Goal: Transaction & Acquisition: Purchase product/service

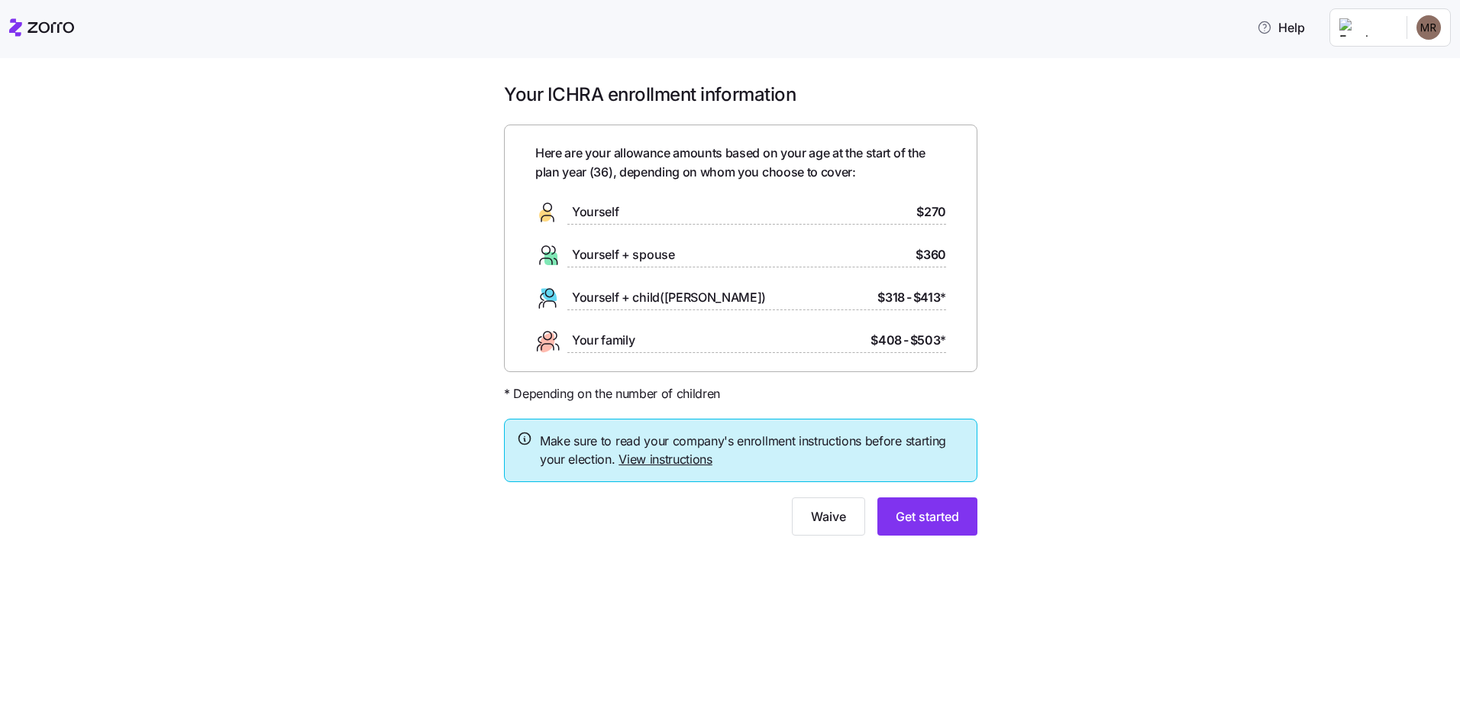
click at [790, 214] on div "Yourself $270" at bounding box center [740, 212] width 411 height 24
drag, startPoint x: 935, startPoint y: 210, endPoint x: 959, endPoint y: 202, distance: 25.6
click at [959, 202] on div "Here are your allowance amounts based on your age at the start of the plan year…" at bounding box center [741, 247] width 474 height 247
click at [1123, 222] on div "Your ICHRA enrollment information Here are your allowance amounts based on your…" at bounding box center [741, 317] width 1396 height 471
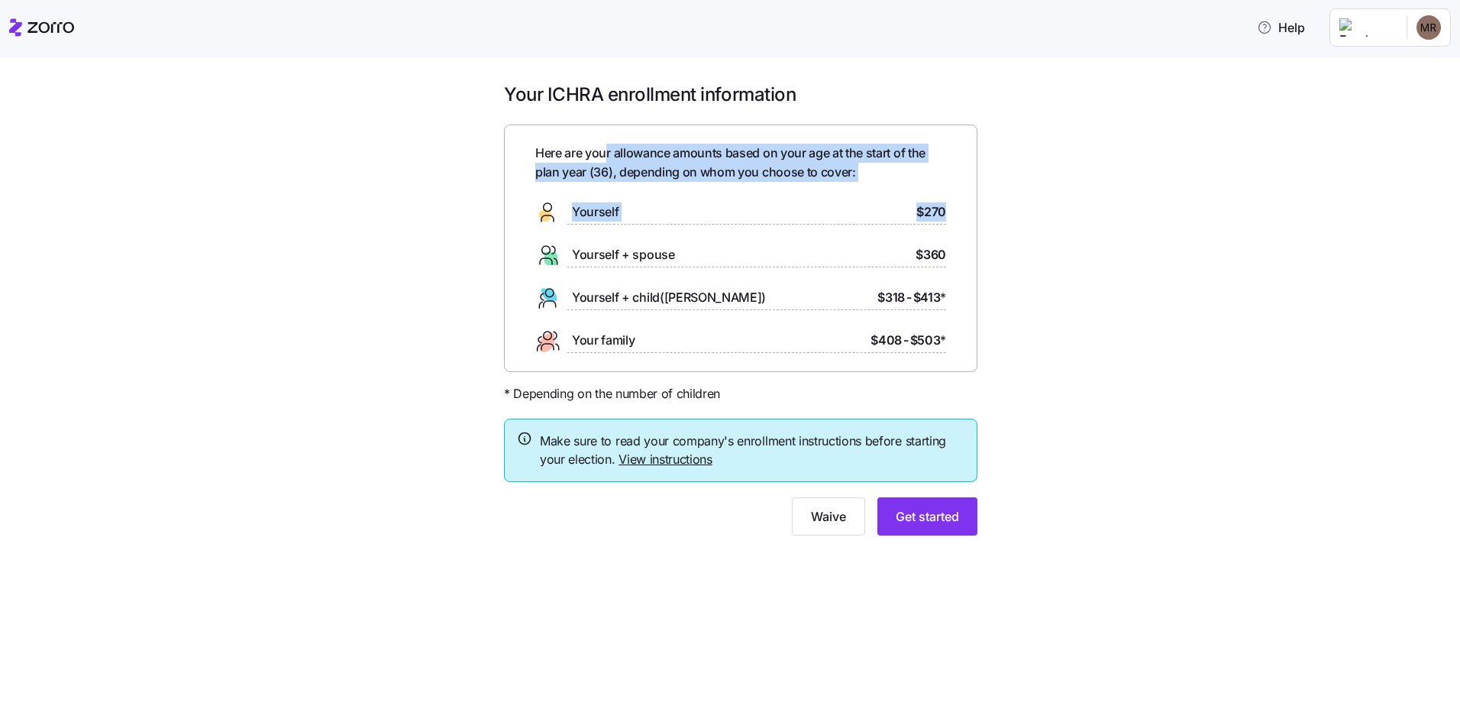
drag, startPoint x: 609, startPoint y: 146, endPoint x: 958, endPoint y: 203, distance: 353.7
click at [958, 203] on div "Here are your allowance amounts based on your age at the start of the plan year…" at bounding box center [741, 247] width 474 height 247
click at [1130, 230] on div "Your ICHRA enrollment information Here are your allowance amounts based on your…" at bounding box center [741, 317] width 1396 height 471
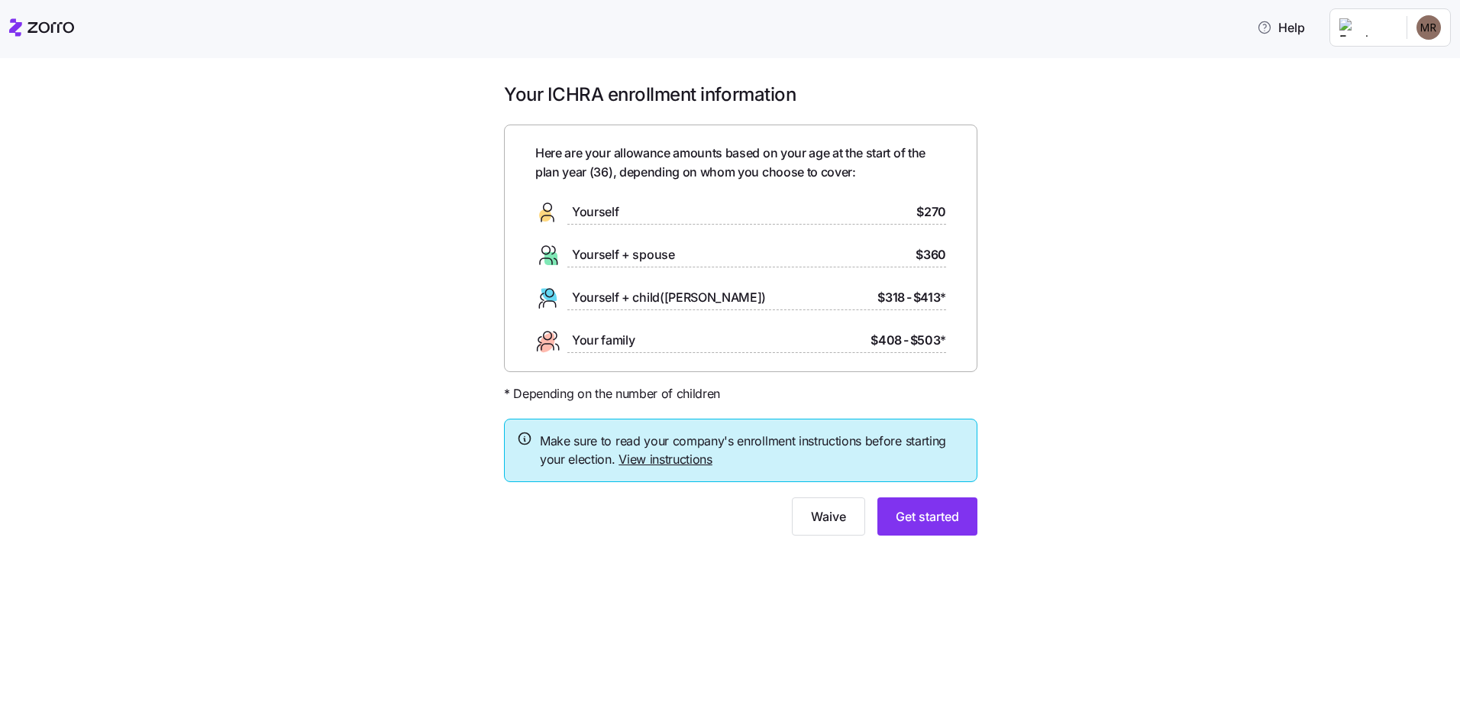
click at [928, 212] on span "$270" at bounding box center [931, 211] width 30 height 19
drag, startPoint x: 942, startPoint y: 511, endPoint x: 957, endPoint y: 516, distance: 16.2
click at [941, 511] on span "Get started" at bounding box center [927, 516] width 63 height 18
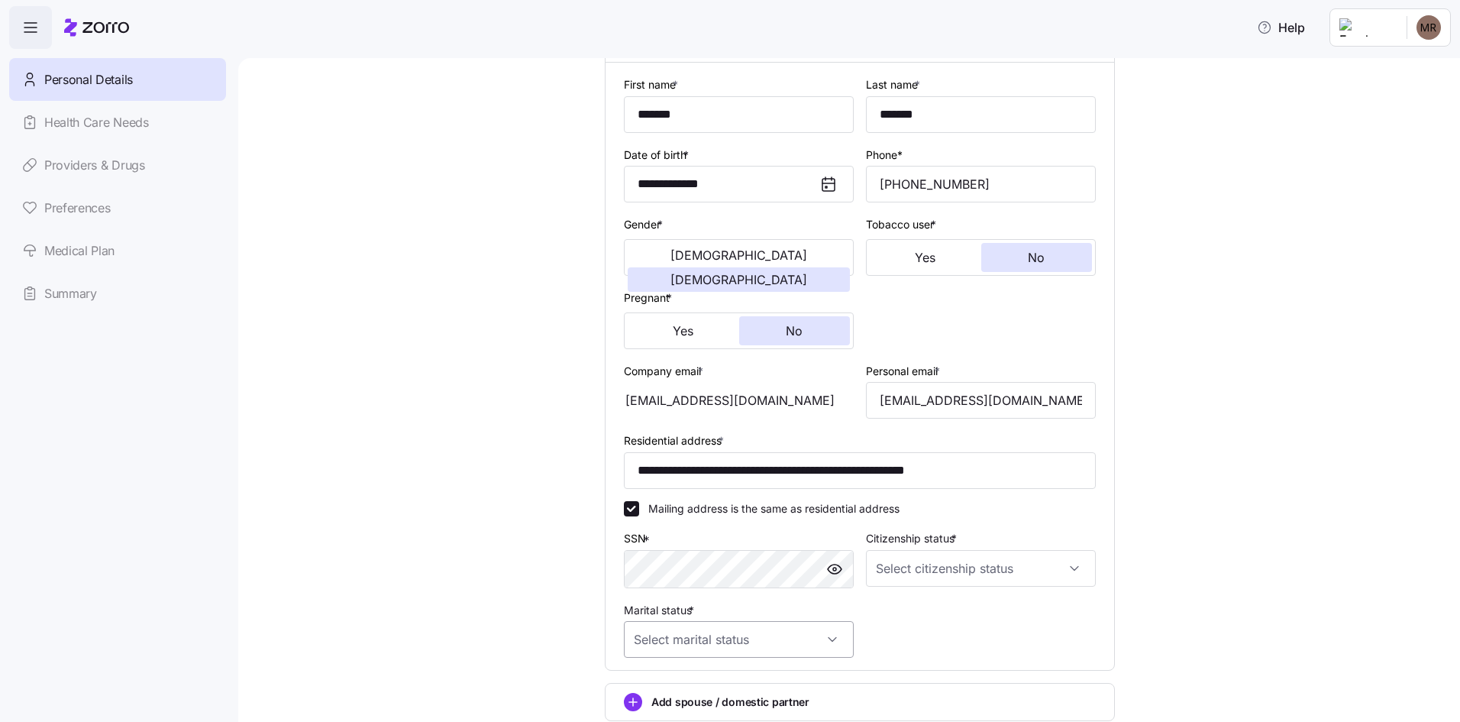
scroll to position [297, 0]
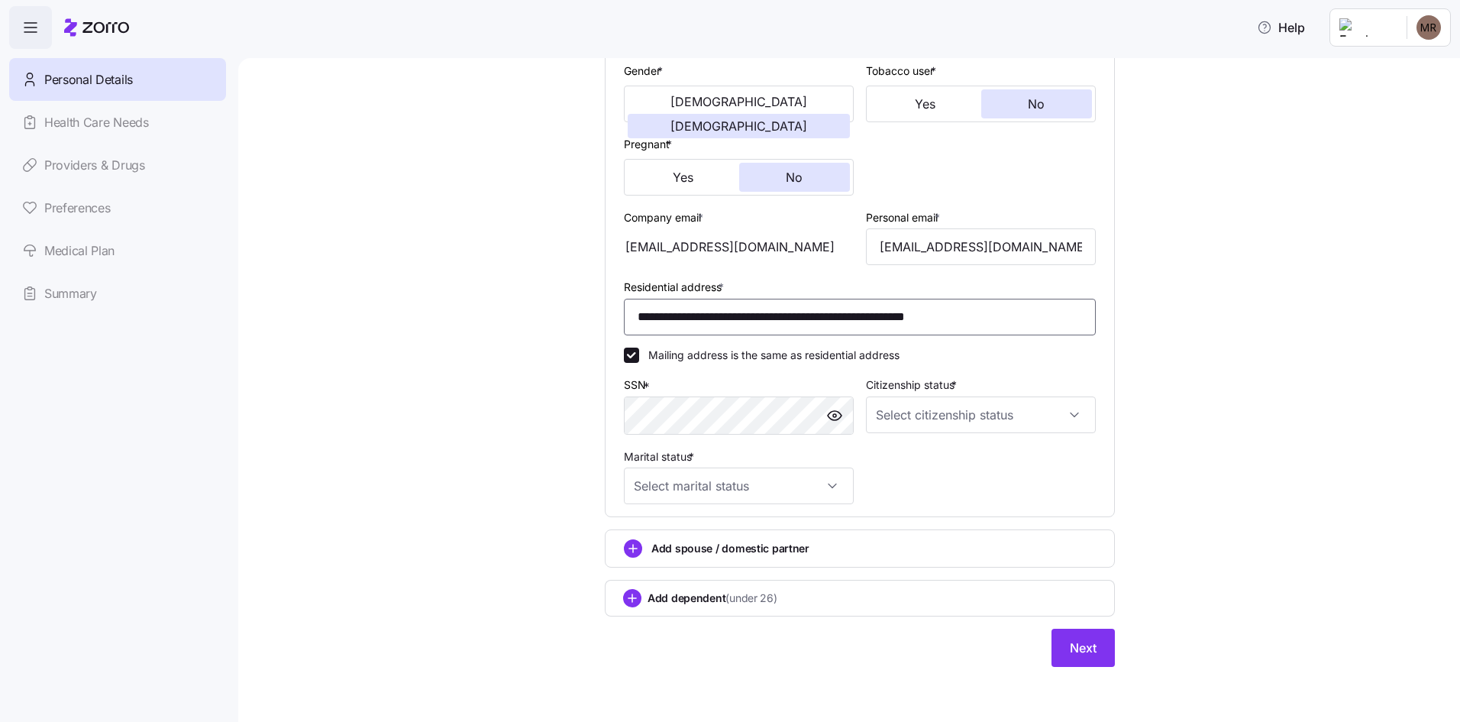
click at [1009, 315] on input "**********" at bounding box center [860, 317] width 472 height 37
click at [936, 312] on input "**********" at bounding box center [860, 317] width 472 height 37
type input "**********"
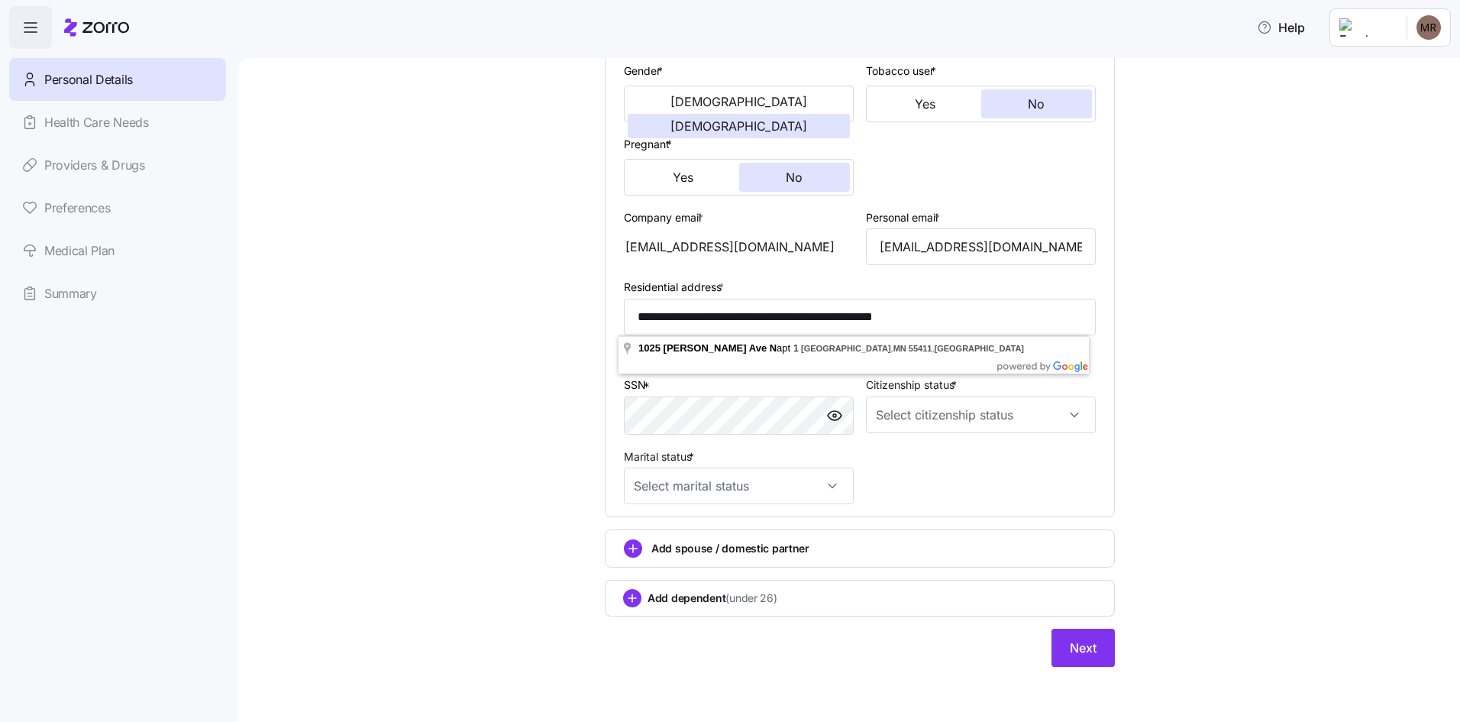
click at [578, 366] on div "**********" at bounding box center [860, 235] width 1158 height 900
click at [980, 421] on input "Citizenship status *" at bounding box center [981, 414] width 230 height 37
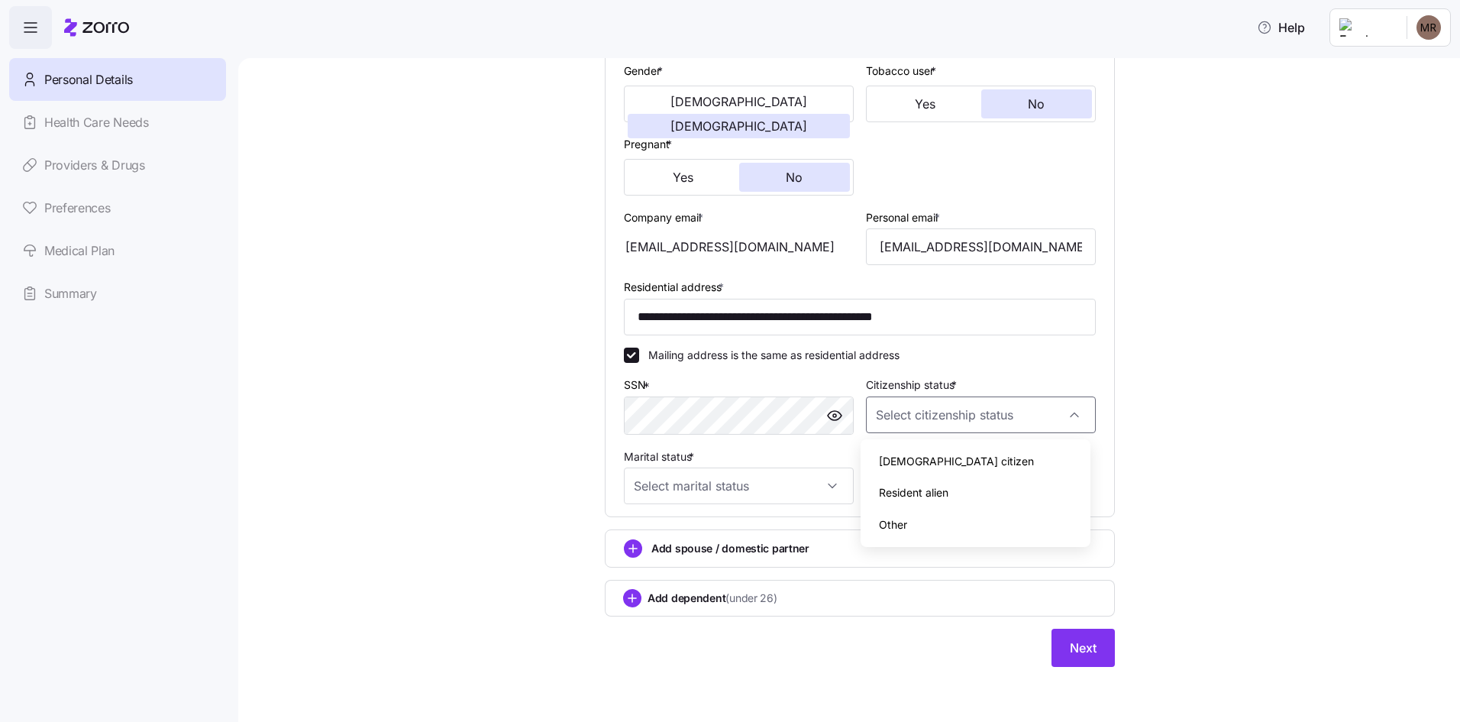
click at [943, 457] on div "US citizen" at bounding box center [976, 461] width 218 height 32
type input "US citizen"
click at [732, 478] on input "Marital status *" at bounding box center [739, 485] width 230 height 37
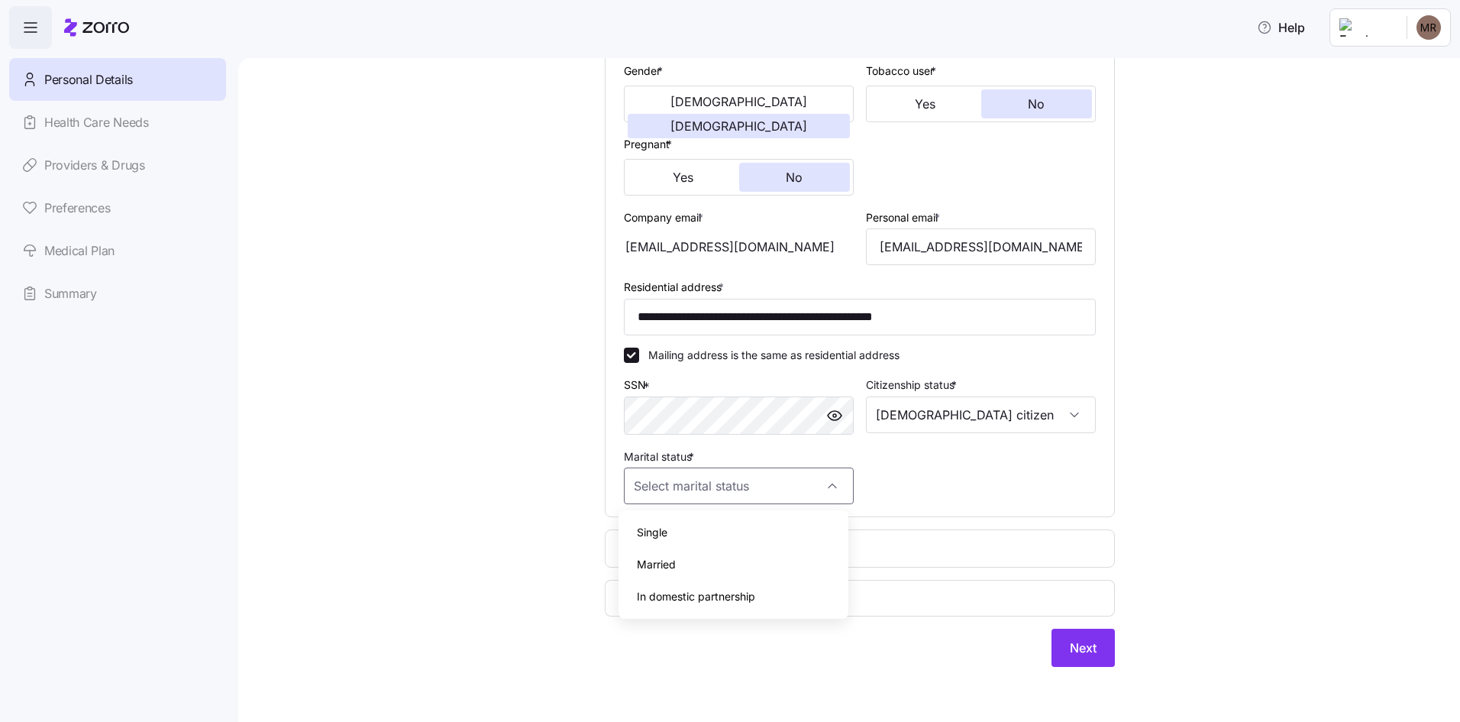
click at [683, 603] on span "In domestic partnership" at bounding box center [696, 596] width 118 height 17
click at [756, 547] on span "Add spouse / domestic partner" at bounding box center [730, 548] width 158 height 15
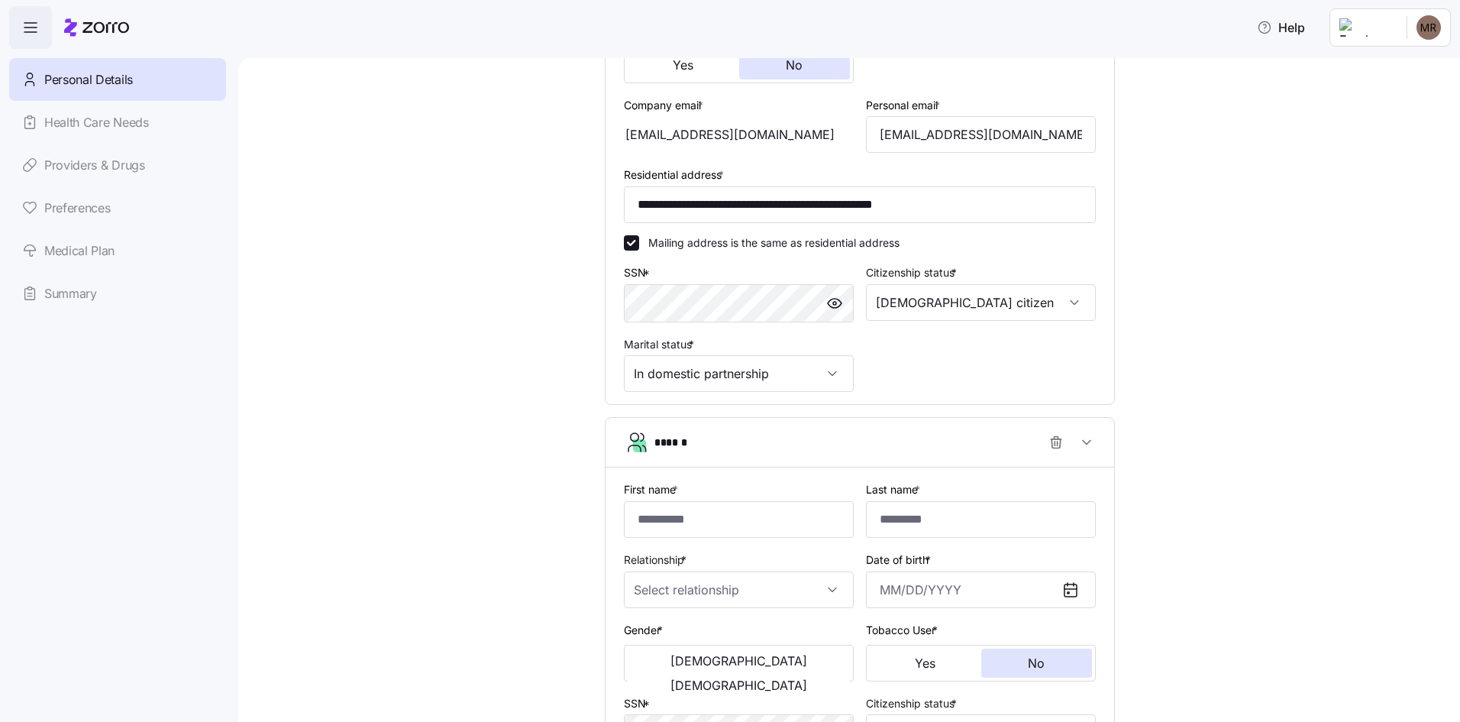
scroll to position [603, 0]
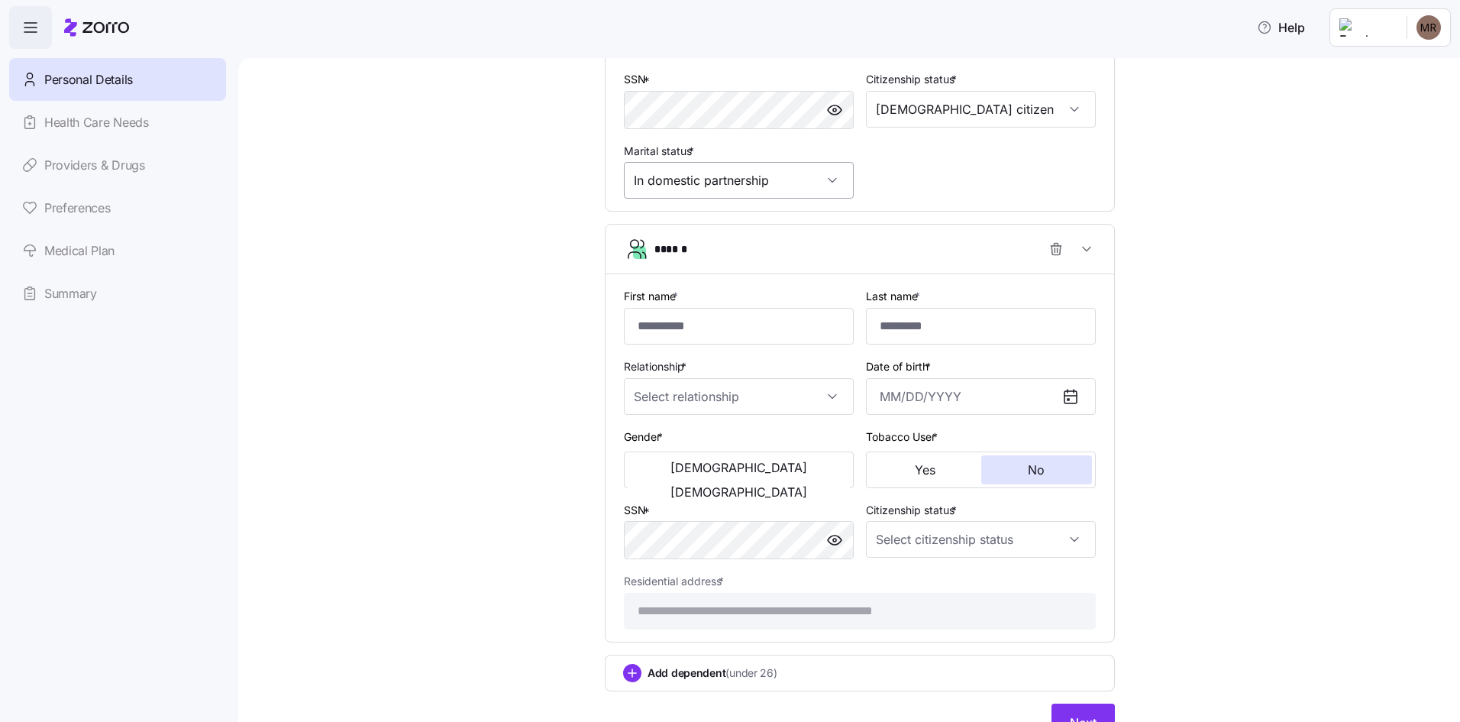
click at [713, 189] on input "In domestic partnership" at bounding box center [739, 180] width 230 height 37
click at [690, 217] on div "Single" at bounding box center [734, 227] width 218 height 32
type input "Single"
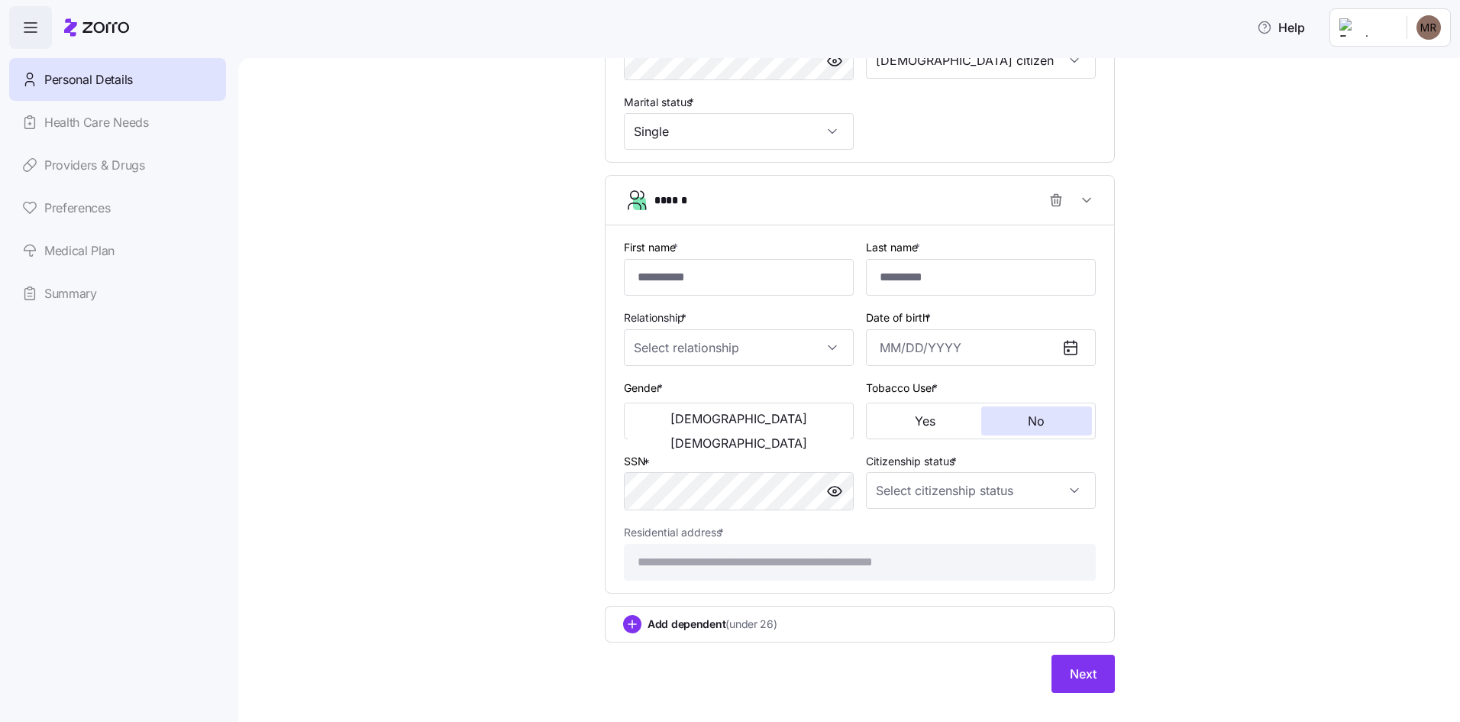
scroll to position [677, 0]
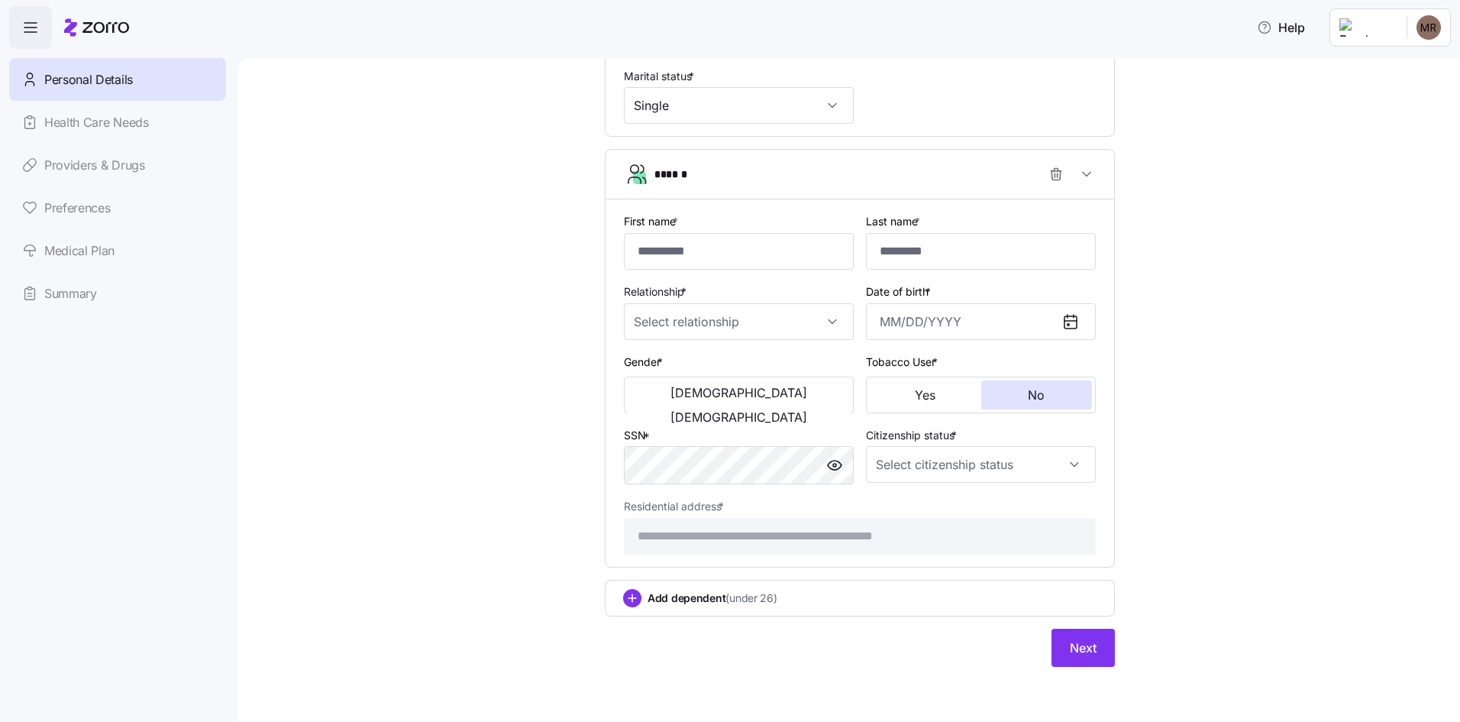
click at [732, 596] on span "(under 26)" at bounding box center [751, 597] width 51 height 15
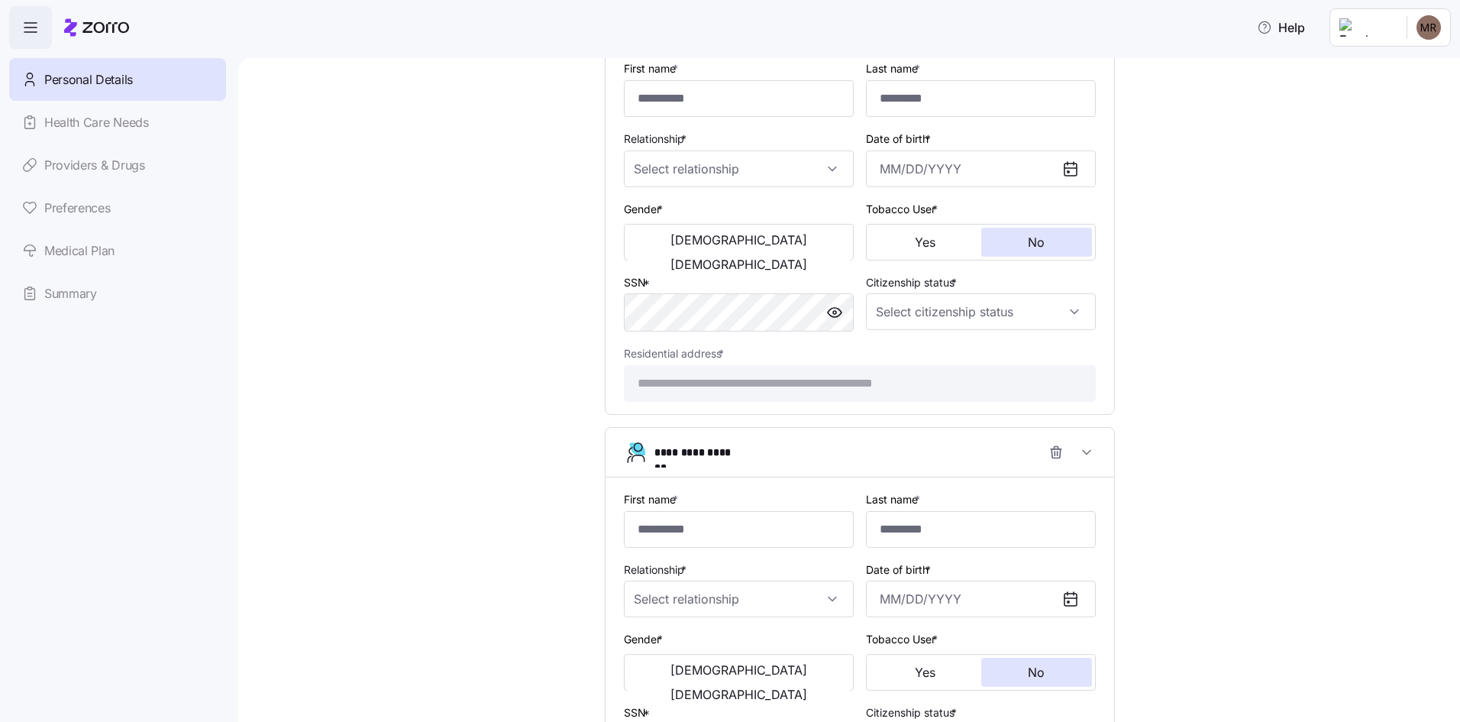
scroll to position [525, 0]
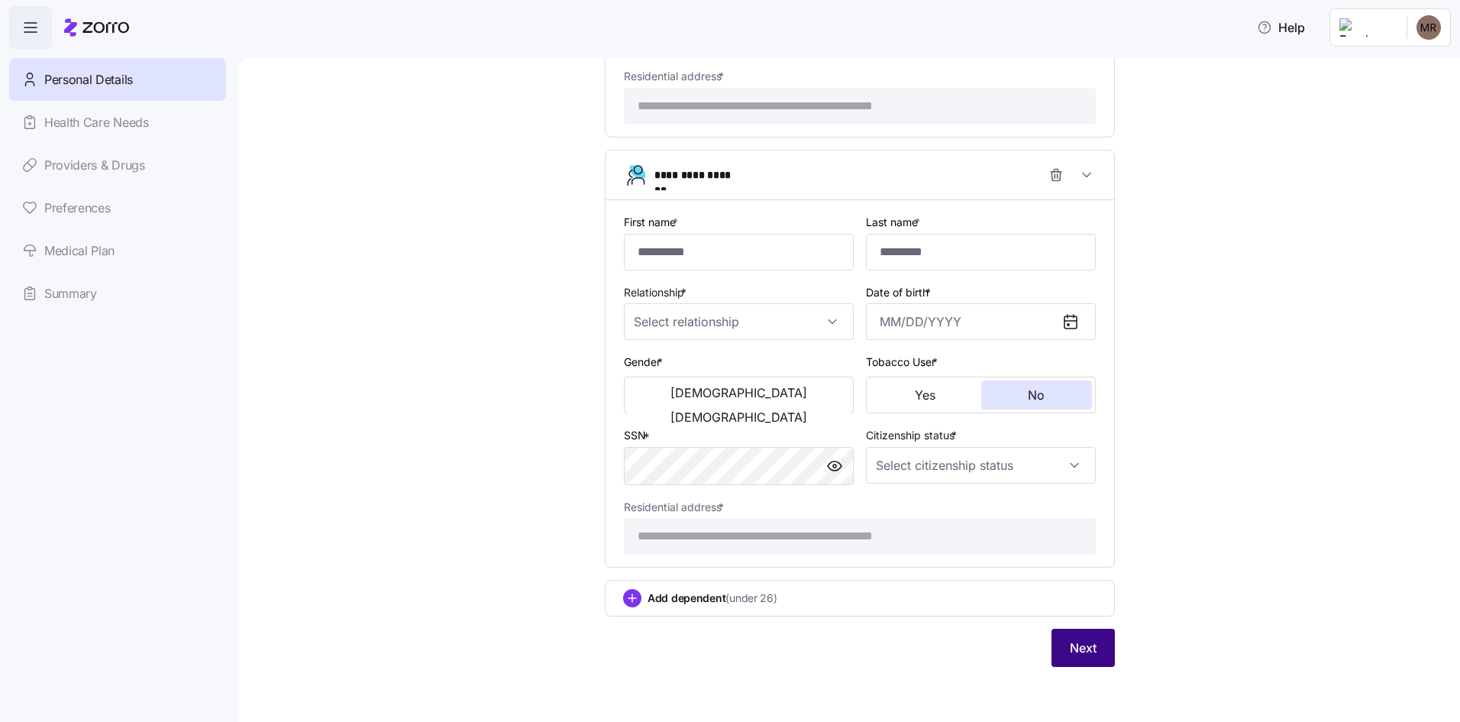
click at [1062, 630] on button "Next" at bounding box center [1083, 648] width 63 height 38
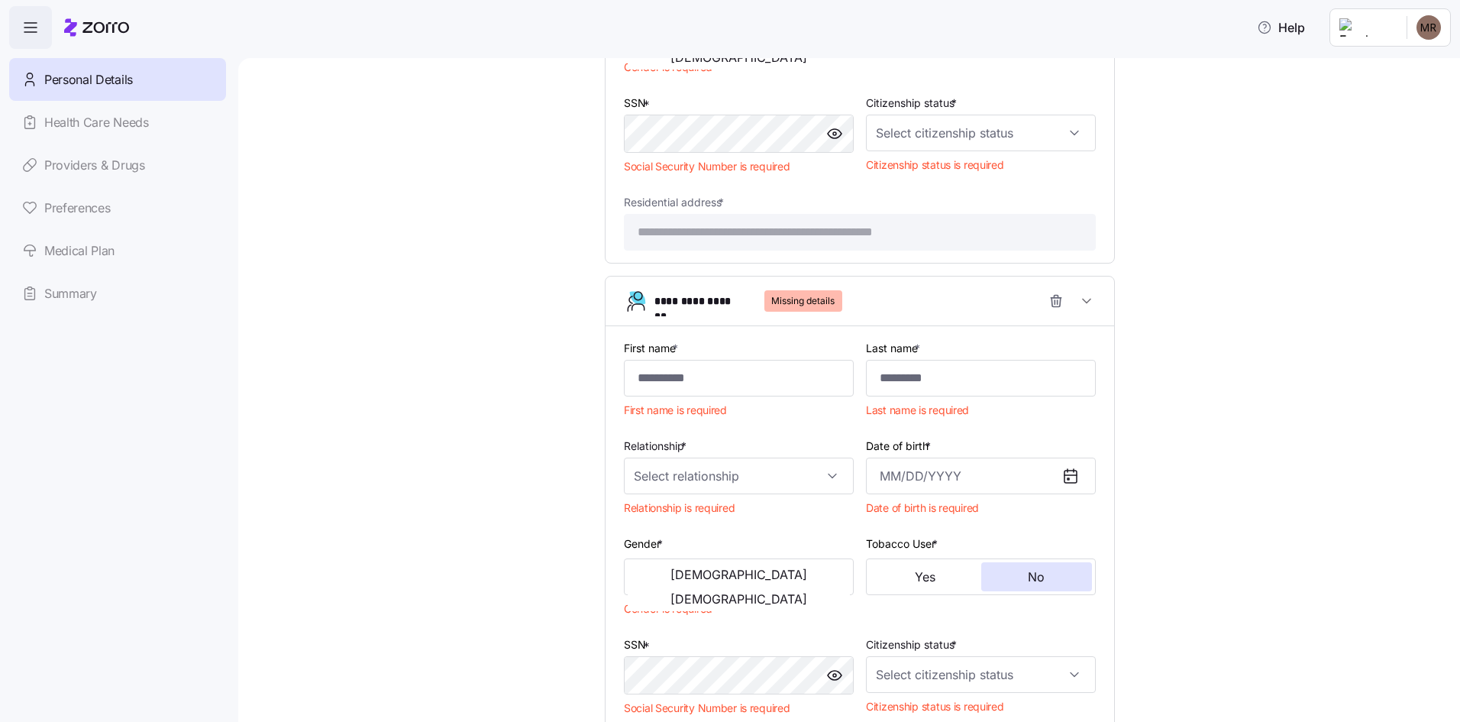
scroll to position [1037, 0]
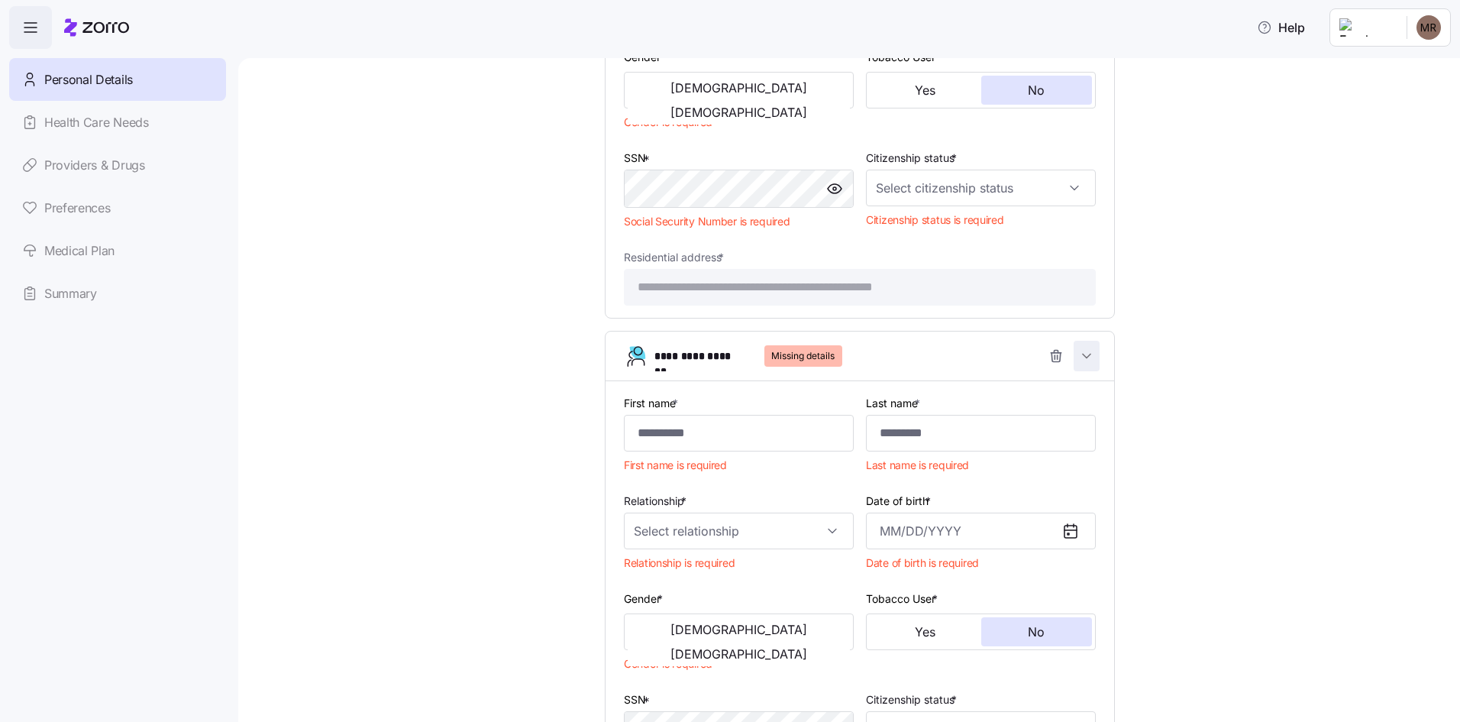
click at [1085, 360] on icon "button" at bounding box center [1086, 355] width 15 height 15
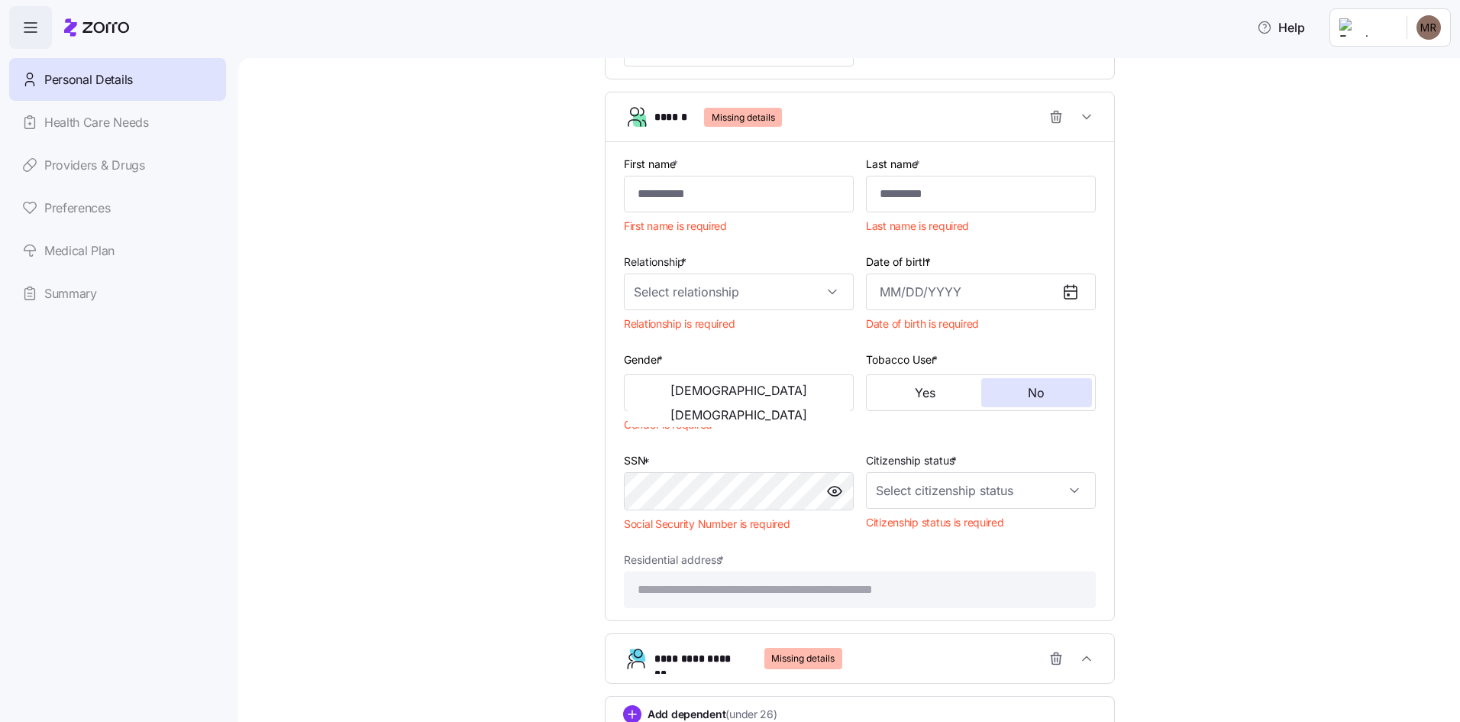
scroll to position [547, 0]
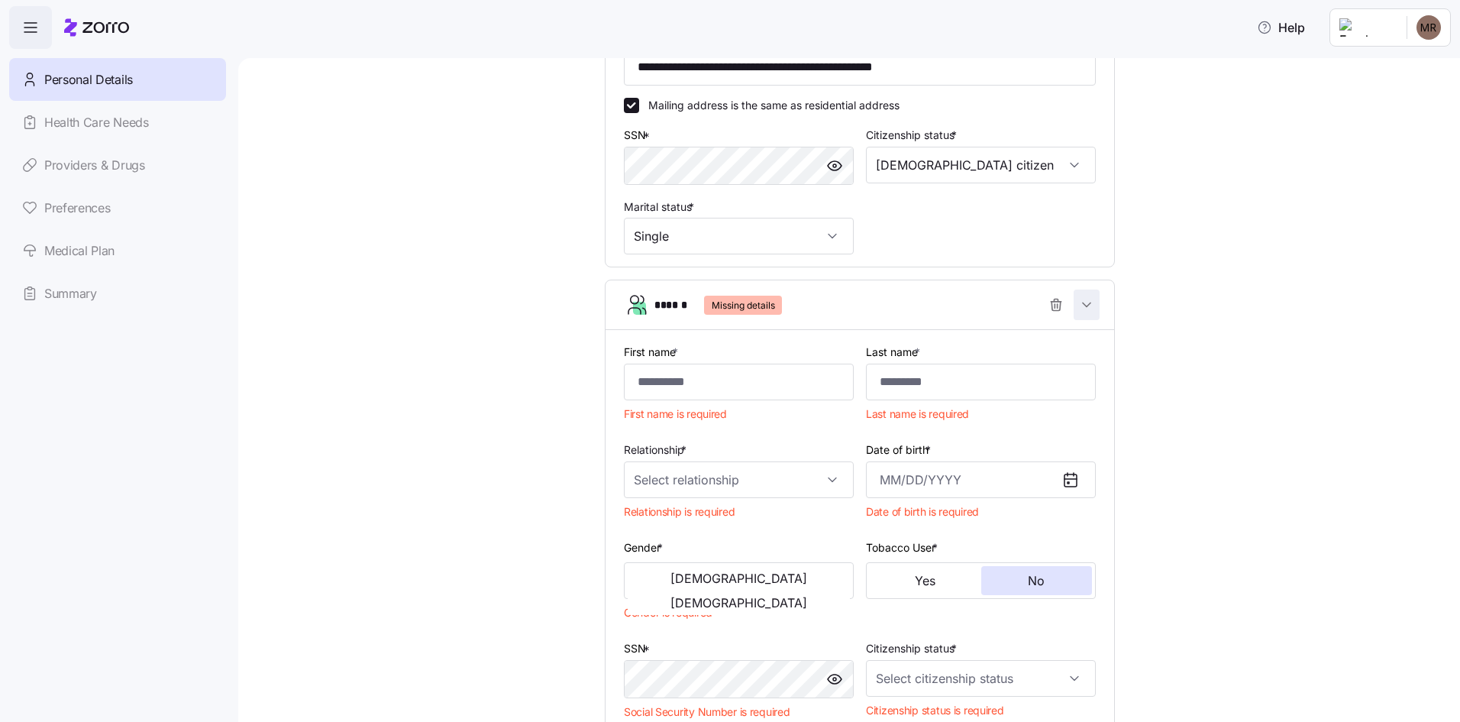
click at [1081, 308] on icon "button" at bounding box center [1086, 304] width 15 height 15
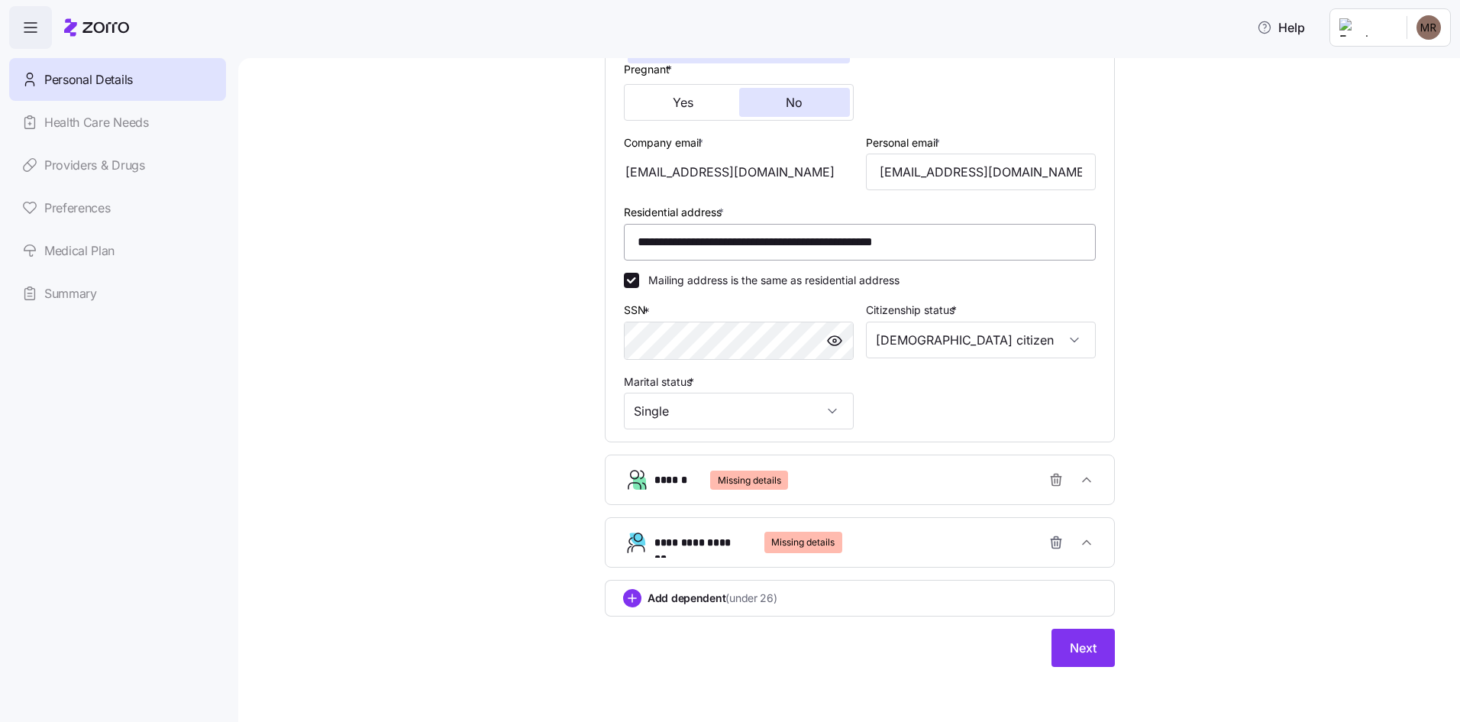
scroll to position [372, 0]
click at [1083, 657] on span "Next" at bounding box center [1083, 647] width 27 height 18
click at [1083, 542] on icon "button" at bounding box center [1086, 542] width 15 height 15
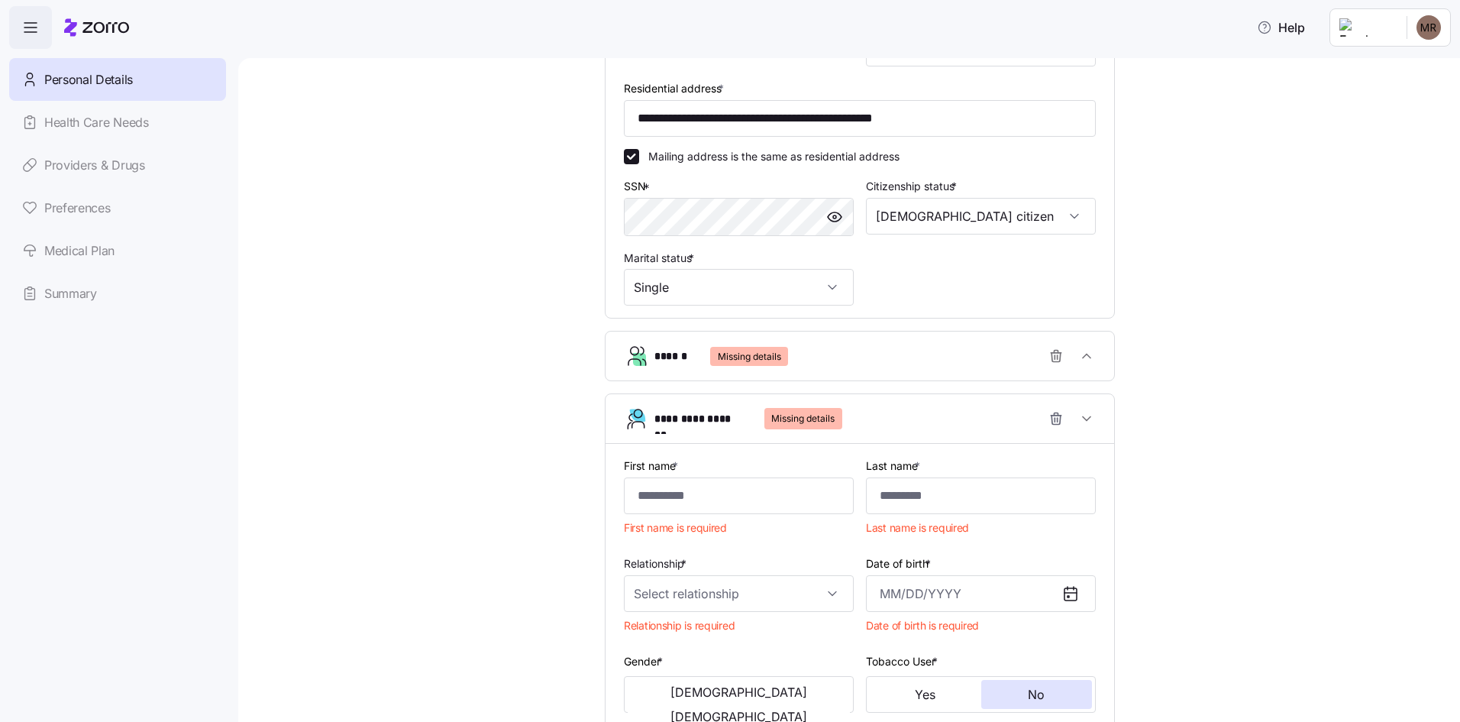
scroll to position [469, 0]
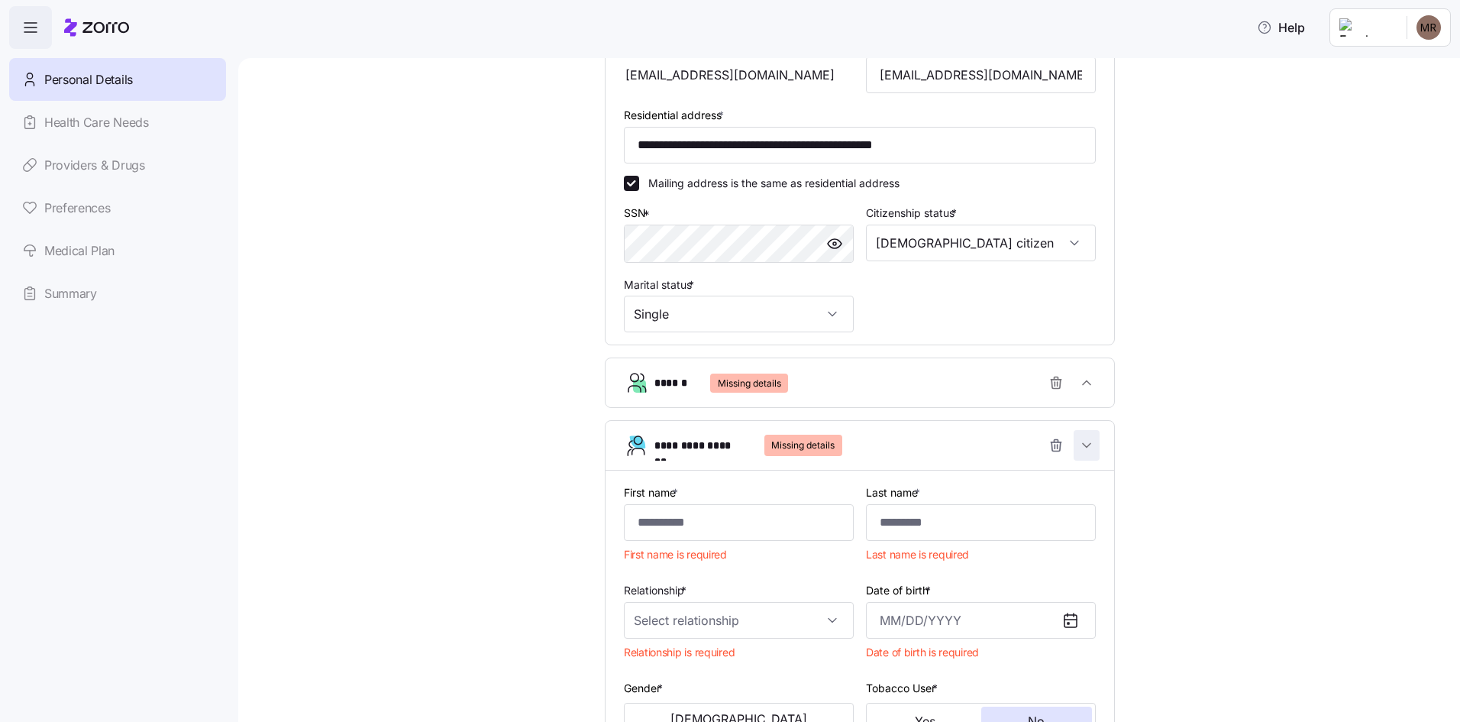
click at [1082, 447] on icon "button" at bounding box center [1086, 445] width 15 height 15
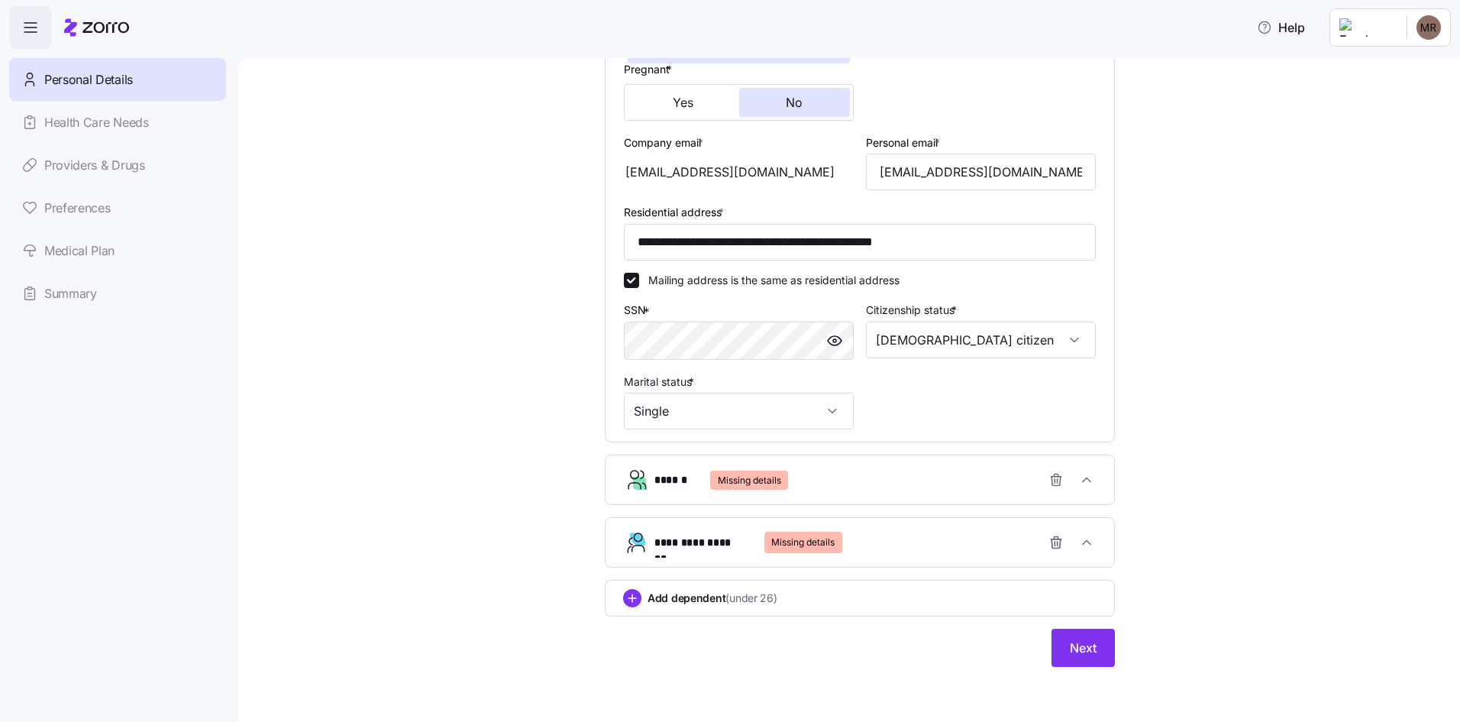
scroll to position [372, 0]
click at [1081, 638] on button "Next" at bounding box center [1083, 648] width 63 height 38
click at [1056, 481] on icon "button" at bounding box center [1056, 479] width 15 height 15
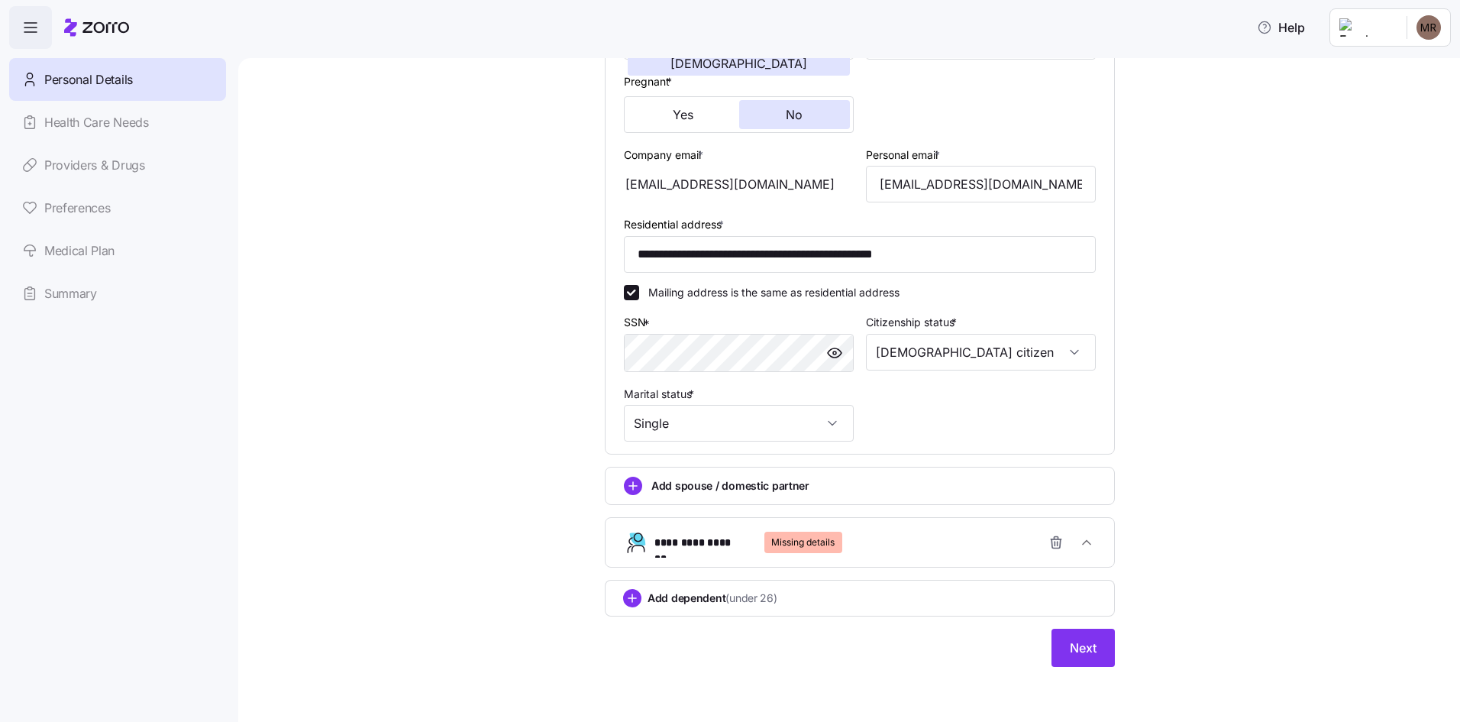
scroll to position [360, 0]
click at [1050, 541] on icon "button" at bounding box center [1056, 542] width 15 height 15
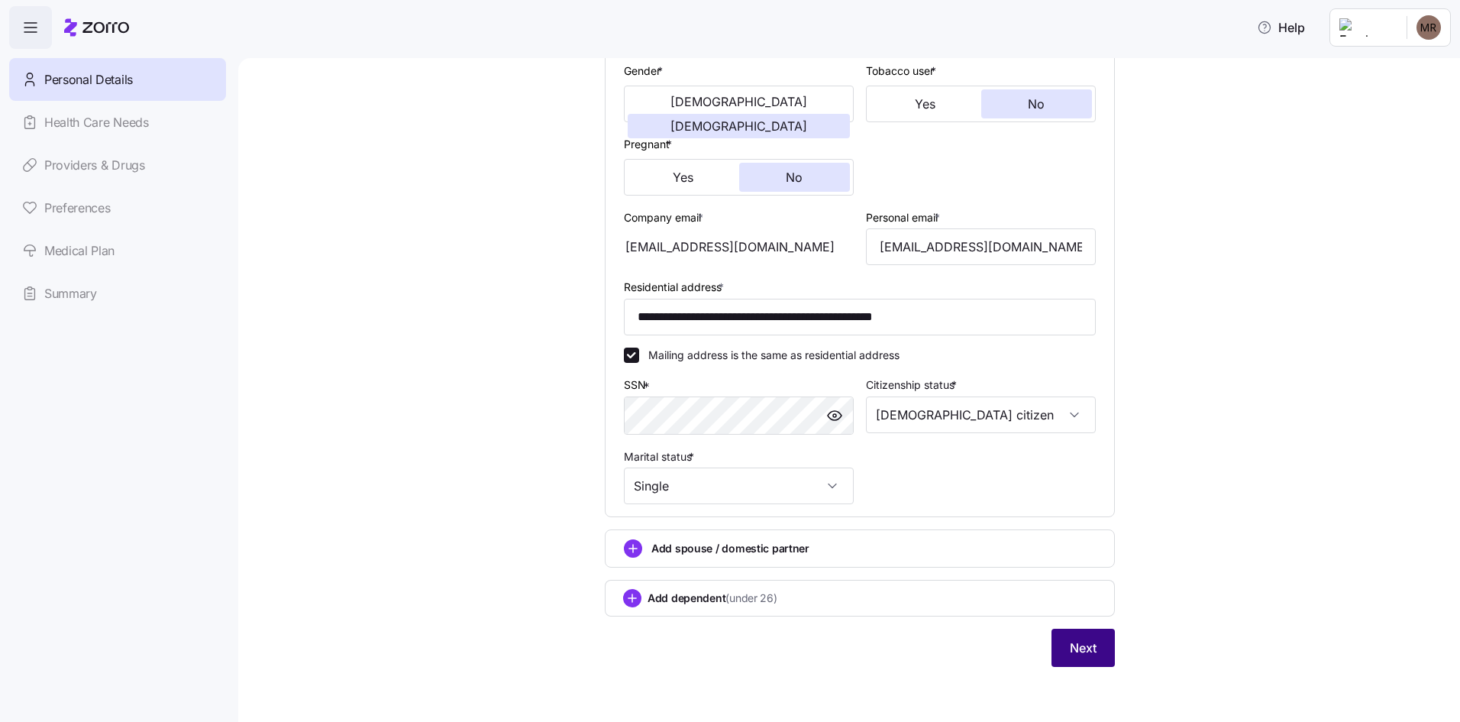
click at [1070, 652] on span "Next" at bounding box center [1083, 647] width 27 height 18
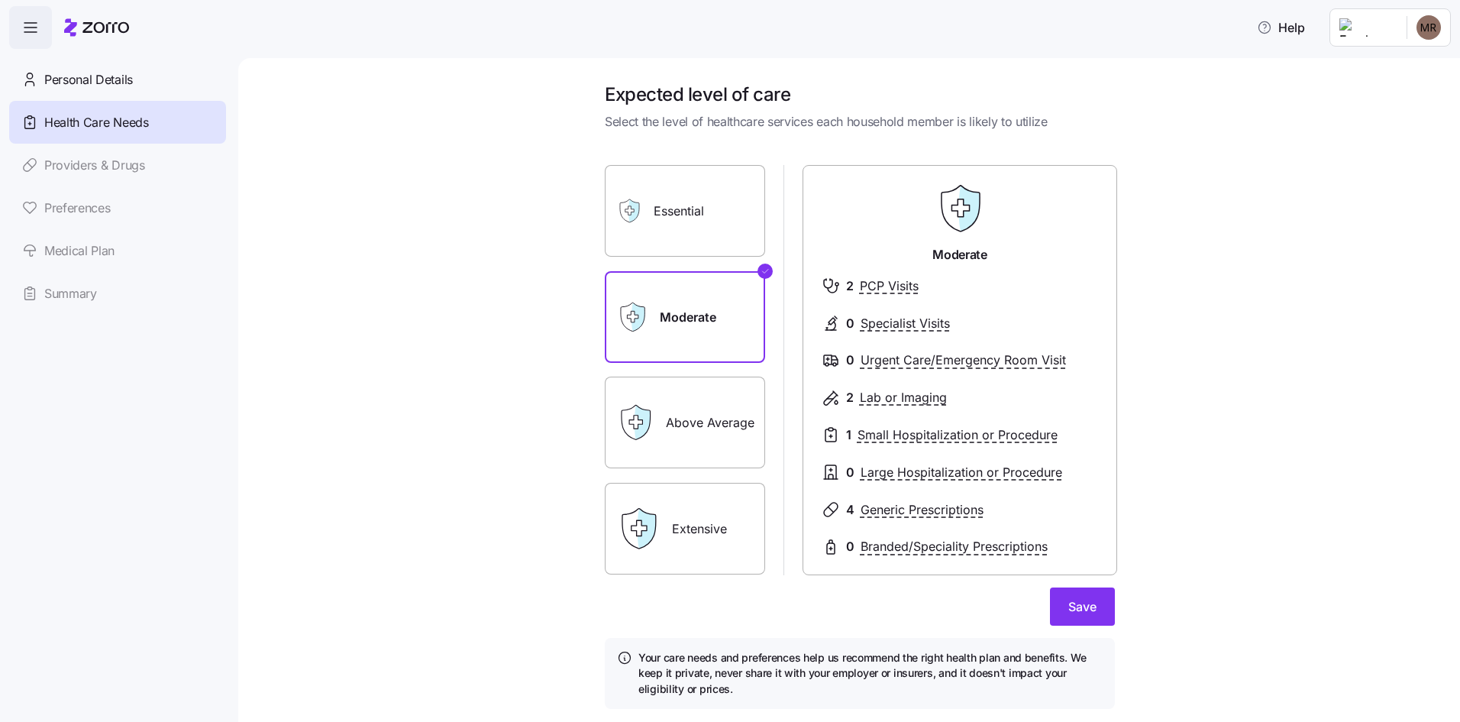
click at [676, 430] on label "Above Average" at bounding box center [685, 423] width 160 height 92
click at [0, 0] on input "Above Average" at bounding box center [0, 0] width 0 height 0
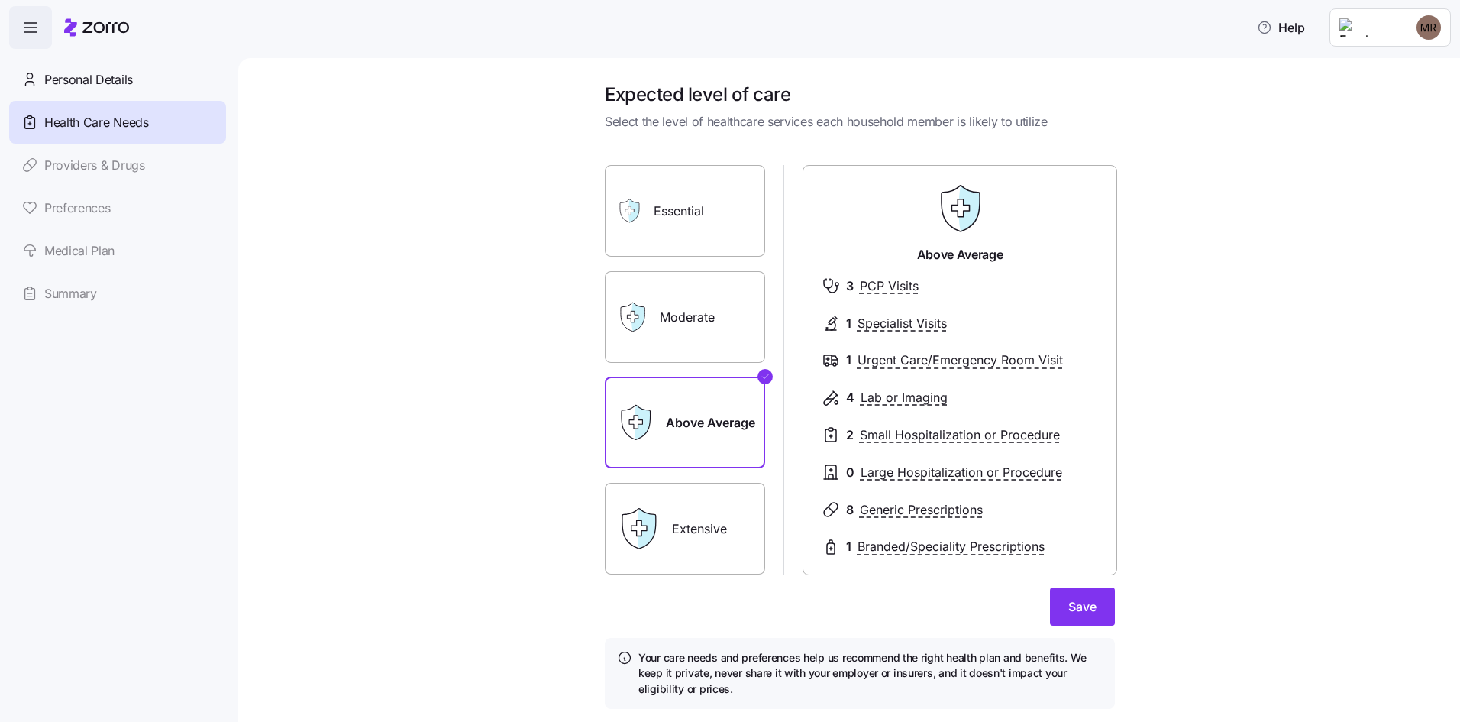
click at [670, 311] on label "Moderate" at bounding box center [685, 317] width 160 height 92
click at [0, 0] on input "Moderate" at bounding box center [0, 0] width 0 height 0
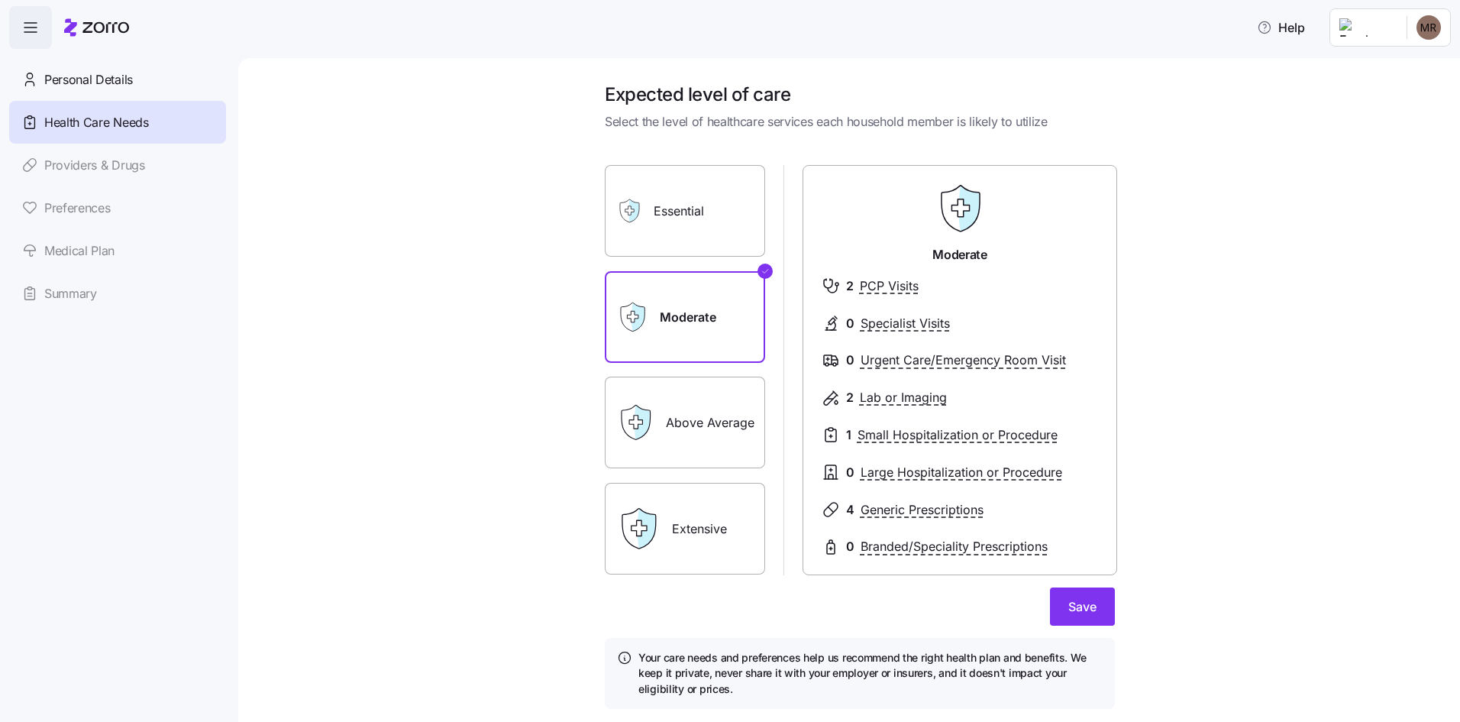
click at [680, 413] on label "Above Average" at bounding box center [685, 423] width 160 height 92
click at [0, 0] on input "Above Average" at bounding box center [0, 0] width 0 height 0
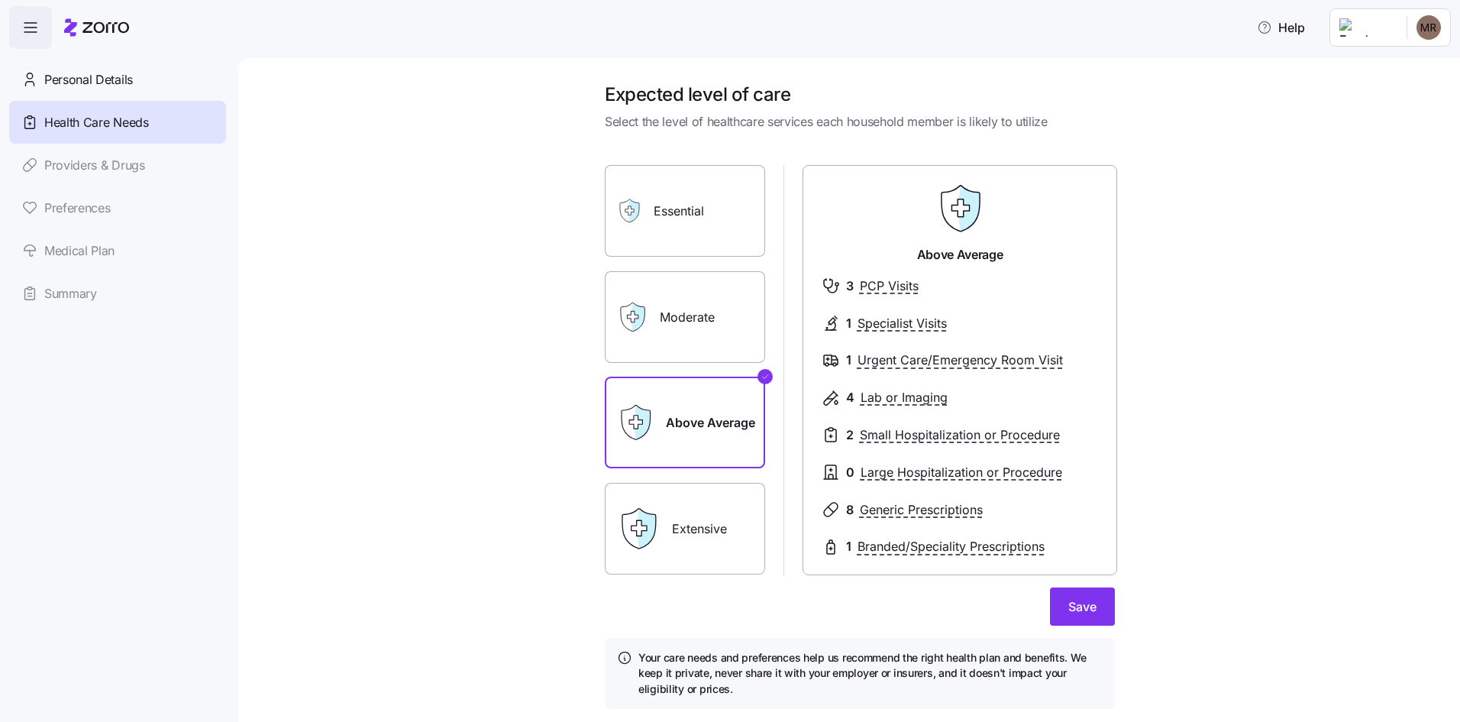
scroll to position [42, 0]
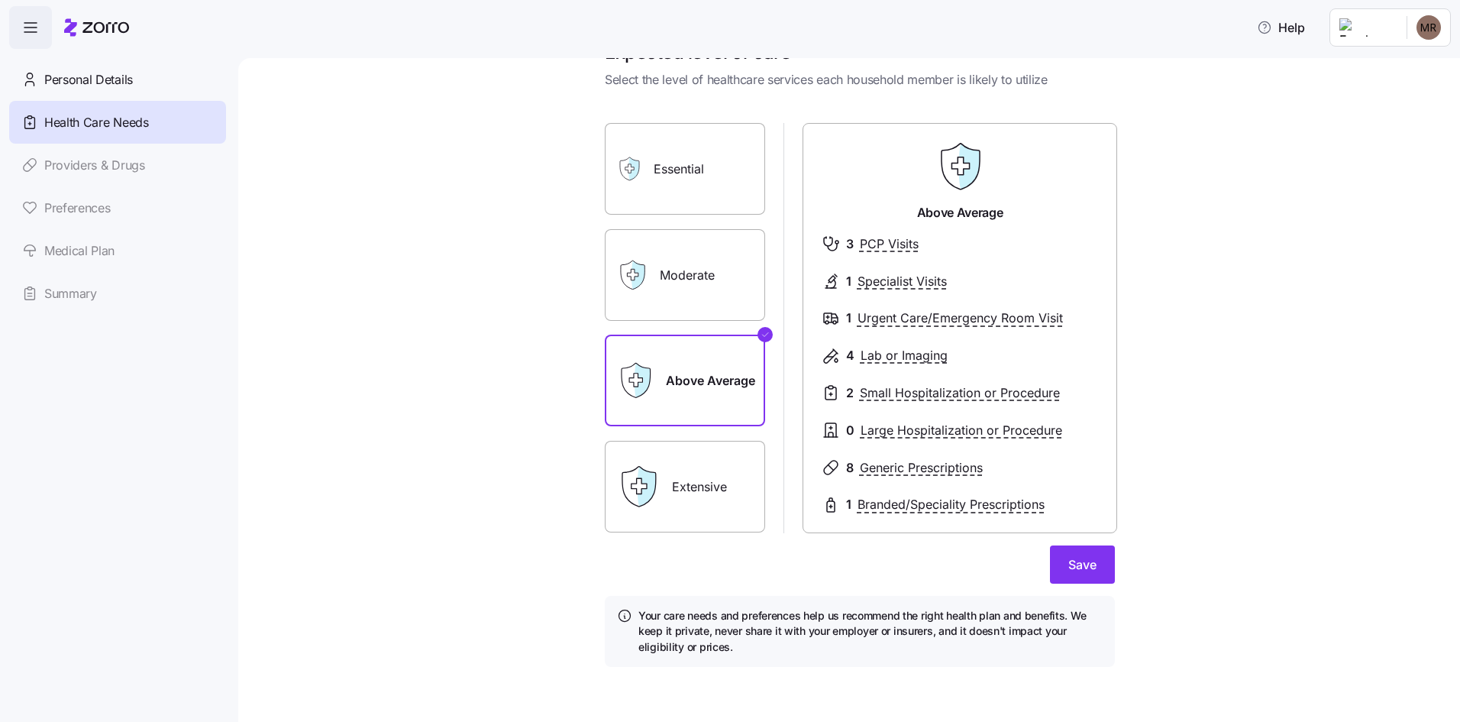
click at [702, 160] on label "Essential" at bounding box center [685, 169] width 160 height 92
click at [0, 0] on input "Essential" at bounding box center [0, 0] width 0 height 0
click at [684, 274] on label "Moderate" at bounding box center [685, 275] width 160 height 92
click at [0, 0] on input "Moderate" at bounding box center [0, 0] width 0 height 0
click at [697, 370] on label "Above Average" at bounding box center [685, 381] width 160 height 92
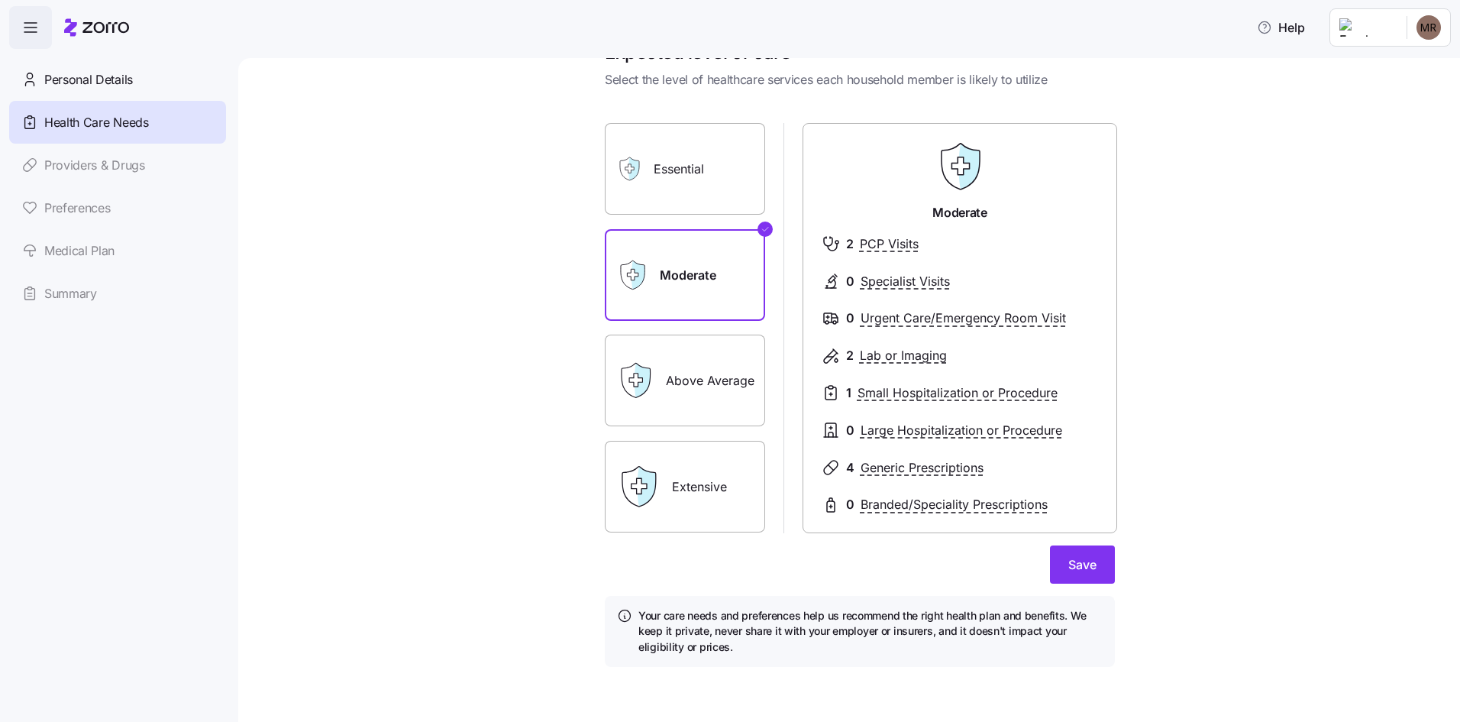
click at [0, 0] on input "Above Average" at bounding box center [0, 0] width 0 height 0
click at [723, 483] on label "Extensive" at bounding box center [685, 487] width 160 height 92
click at [0, 0] on input "Extensive" at bounding box center [0, 0] width 0 height 0
click at [706, 389] on label "Above Average" at bounding box center [685, 381] width 160 height 92
click at [0, 0] on input "Above Average" at bounding box center [0, 0] width 0 height 0
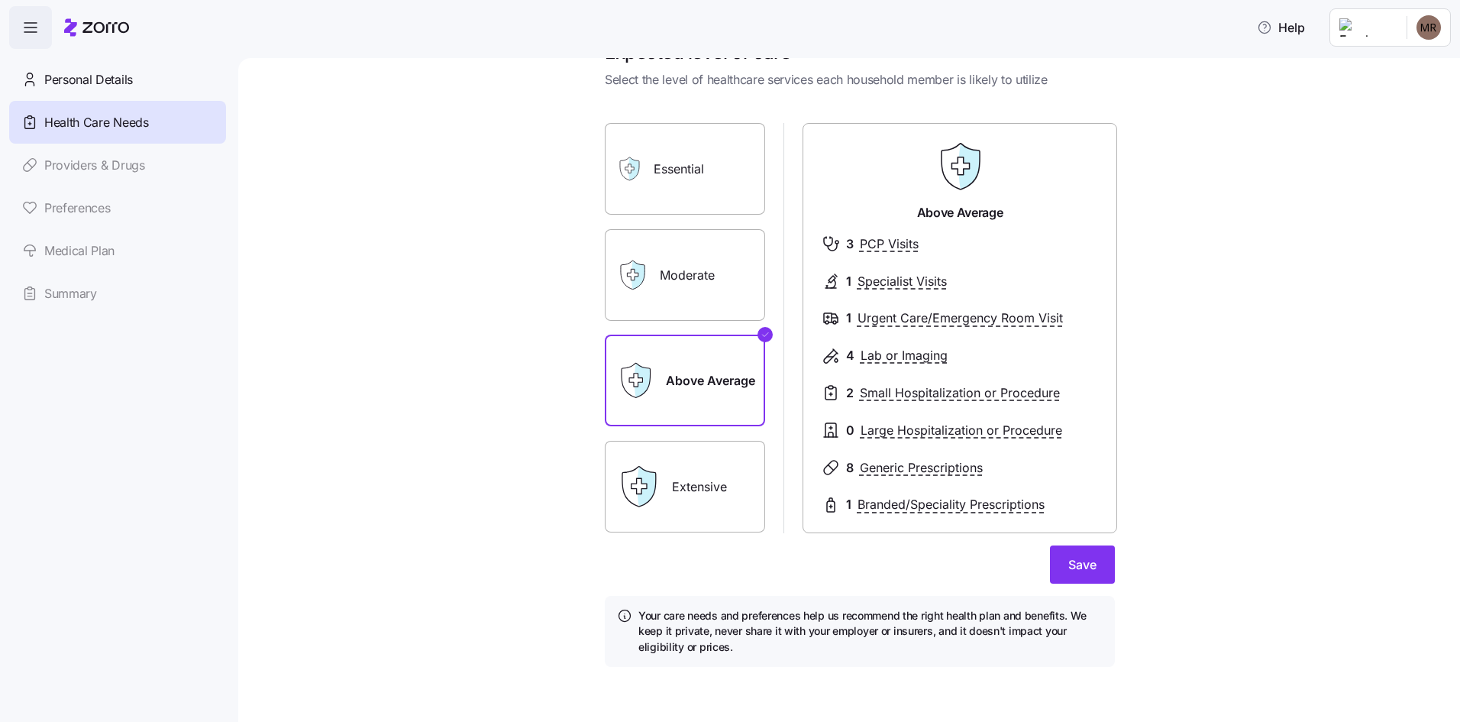
click at [693, 296] on label "Moderate" at bounding box center [685, 275] width 160 height 92
click at [0, 0] on input "Moderate" at bounding box center [0, 0] width 0 height 0
click at [693, 357] on label "Above Average" at bounding box center [685, 381] width 160 height 92
click at [0, 0] on input "Above Average" at bounding box center [0, 0] width 0 height 0
click at [683, 246] on label "Moderate" at bounding box center [685, 275] width 160 height 92
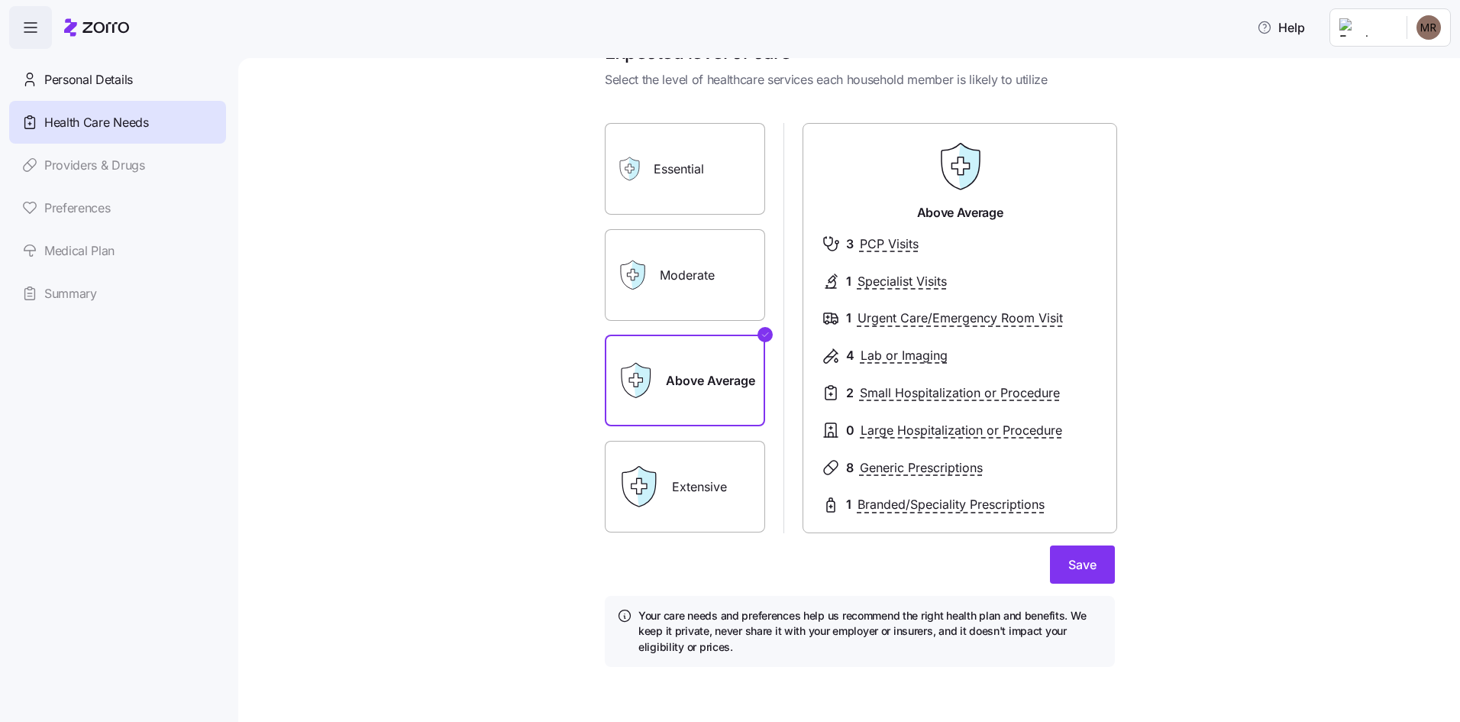
click at [0, 0] on input "Moderate" at bounding box center [0, 0] width 0 height 0
click at [685, 338] on label "Above Average" at bounding box center [685, 381] width 160 height 92
click at [0, 0] on input "Above Average" at bounding box center [0, 0] width 0 height 0
click at [1088, 574] on button "Save" at bounding box center [1082, 564] width 65 height 38
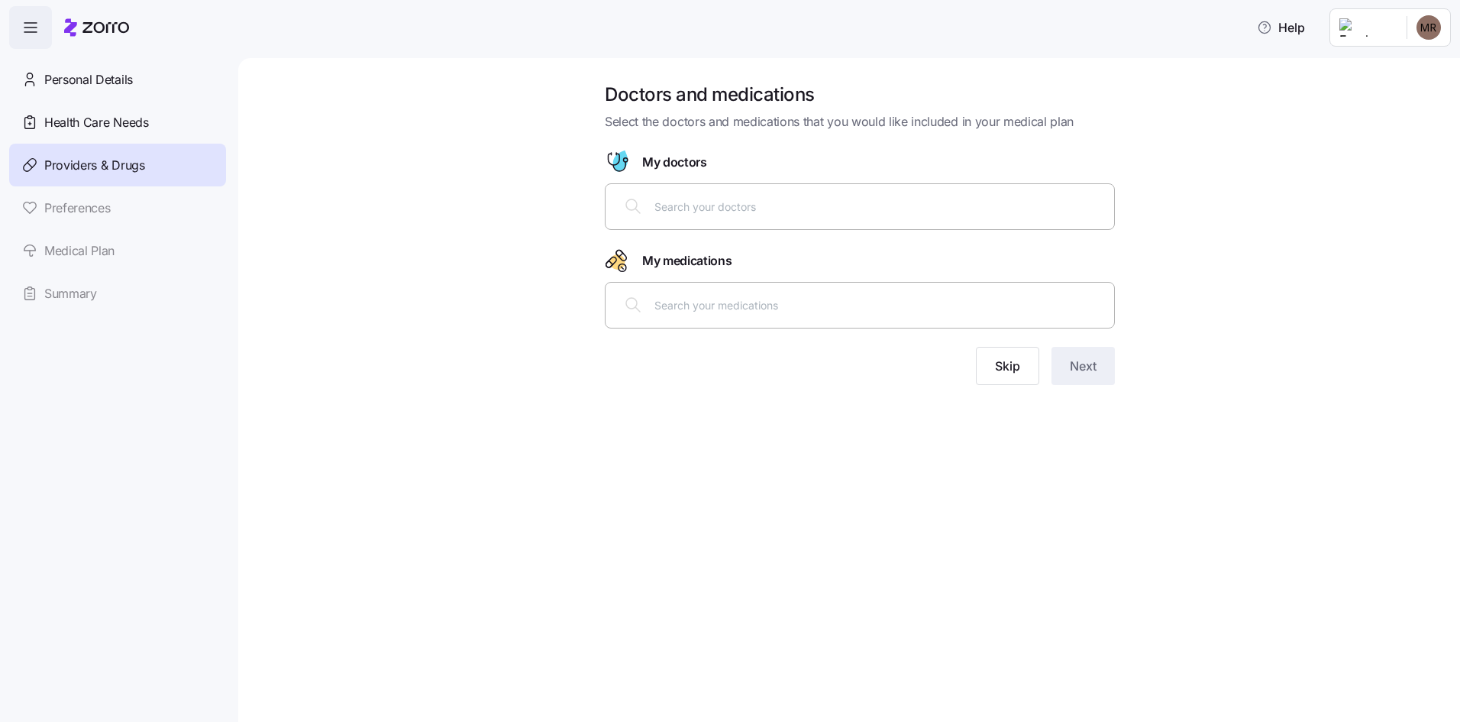
click at [766, 207] on input "text" at bounding box center [880, 206] width 451 height 17
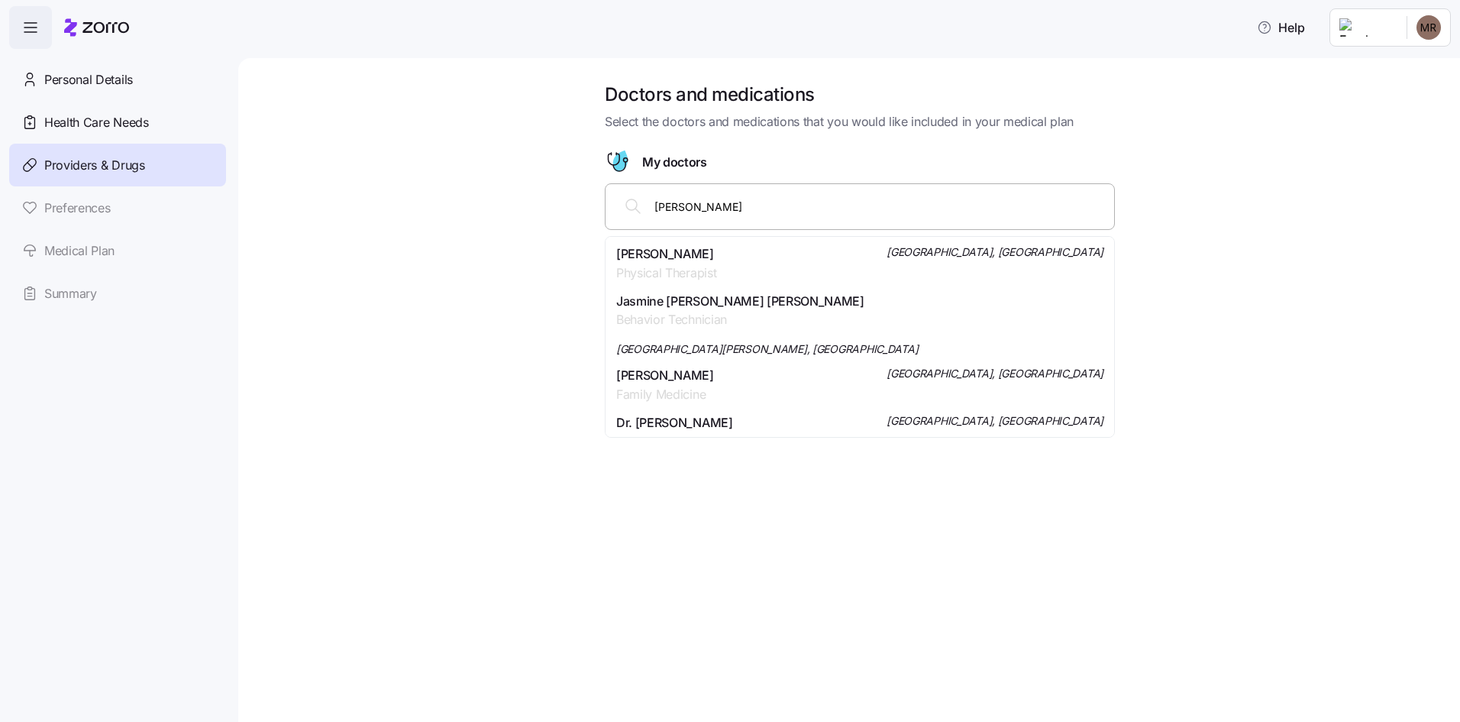
type input "JULIA HALVERSON"
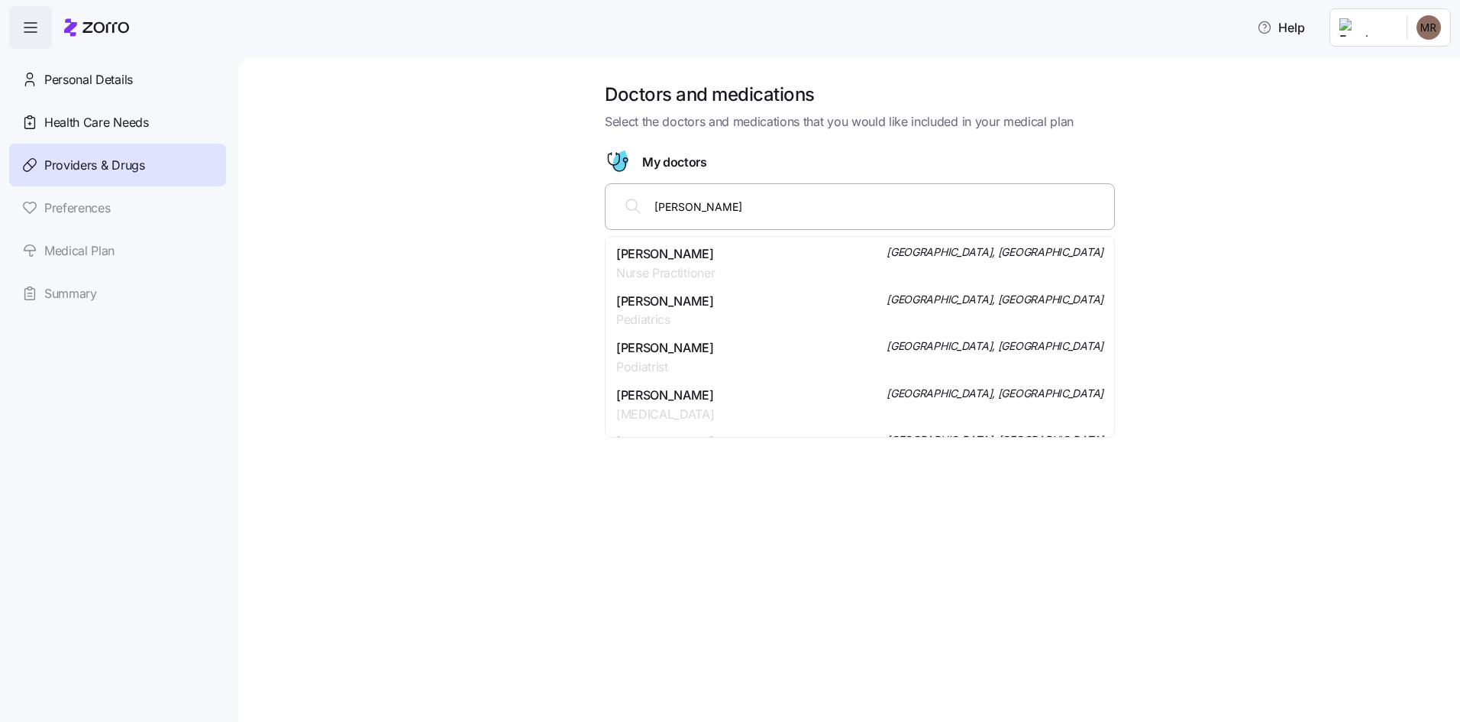
click at [795, 272] on div "Julie A Halverson Nurse Practitioner Saint Louis Park, MN" at bounding box center [859, 263] width 487 height 38
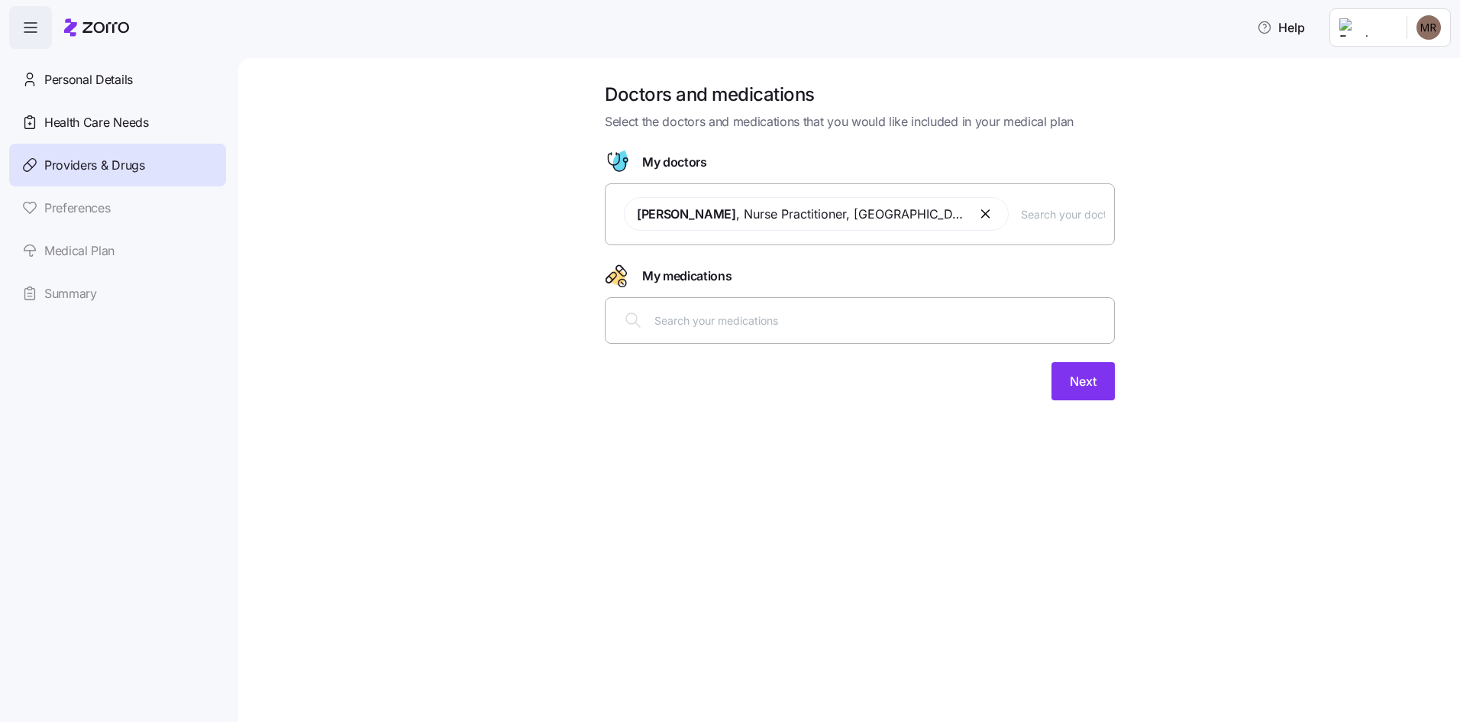
click at [677, 321] on input "text" at bounding box center [880, 320] width 451 height 17
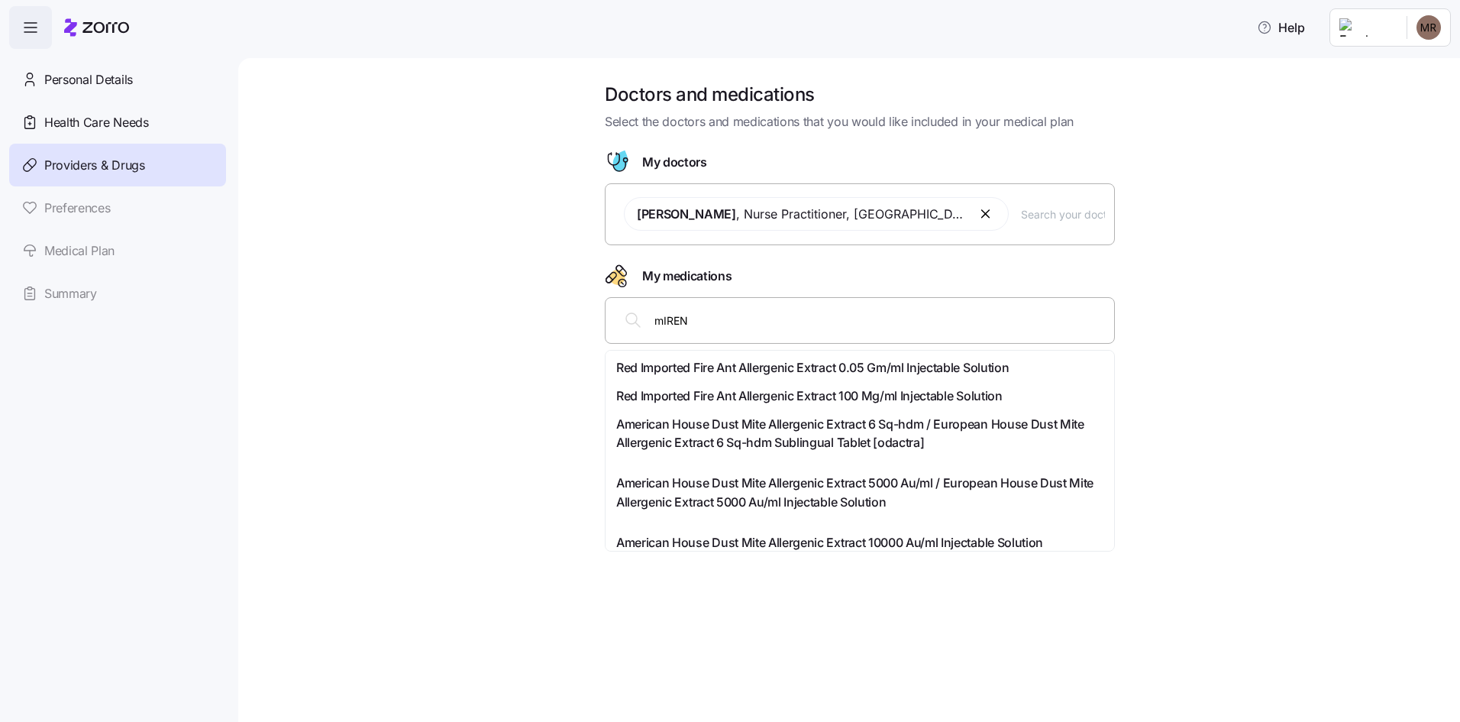
type input "mIRENA"
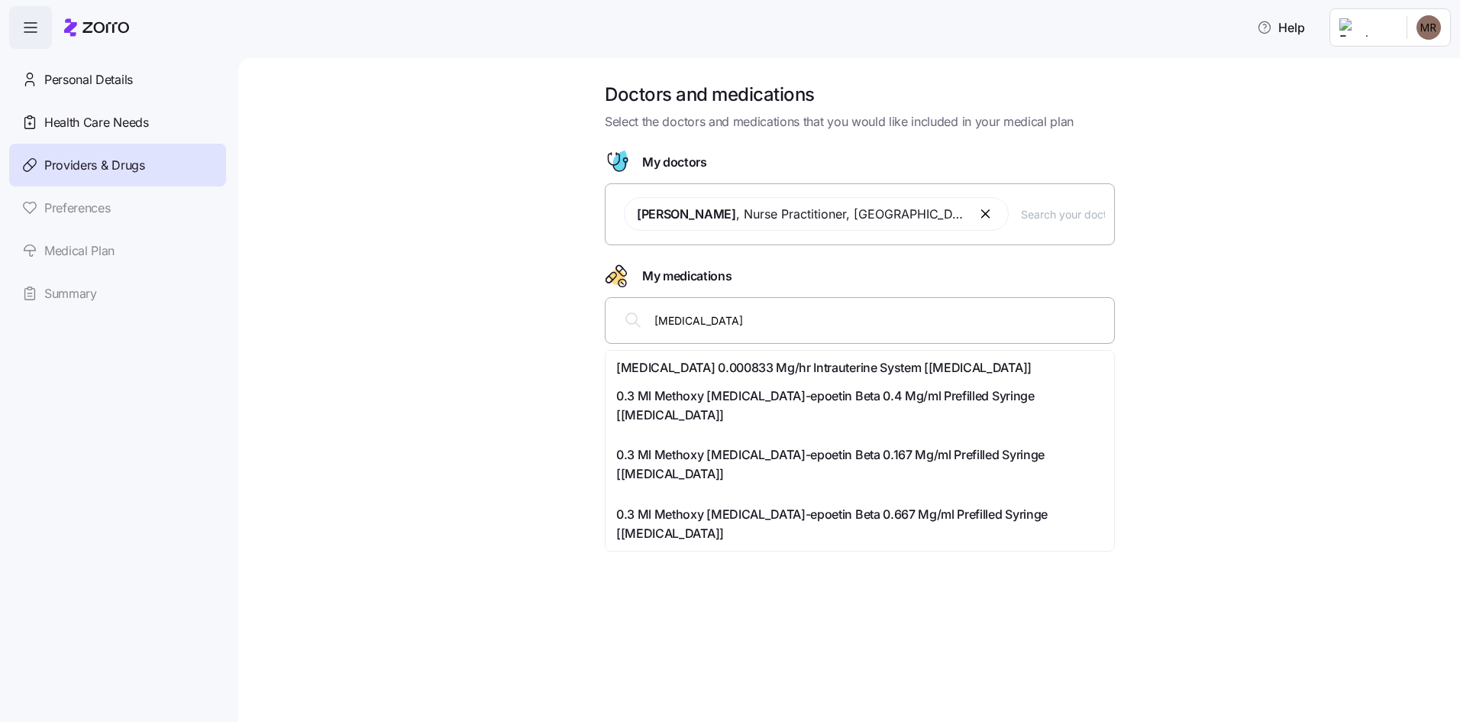
click at [762, 364] on span "Levonorgestrel 0.000833 Mg/hr Intrauterine System [mirena]" at bounding box center [823, 367] width 415 height 19
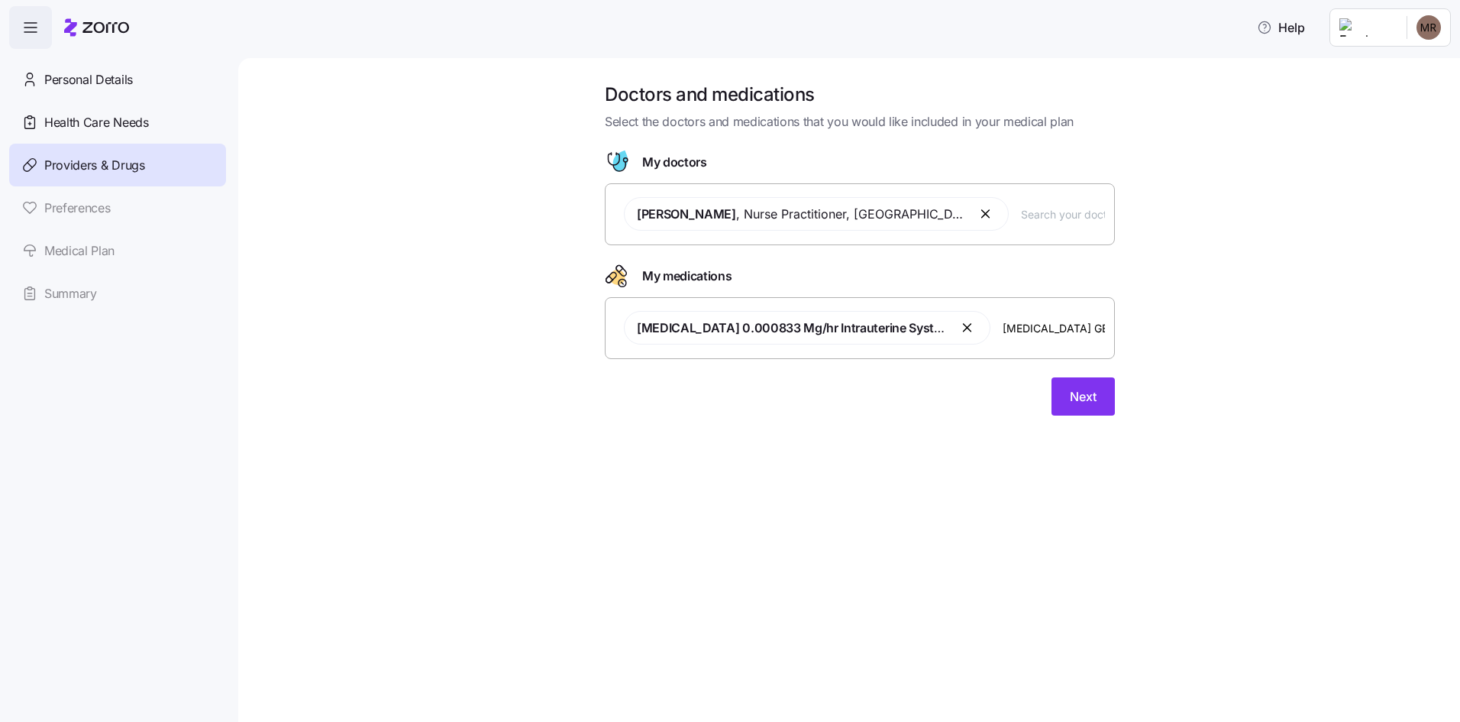
type input "LEXAPRO GENERIC"
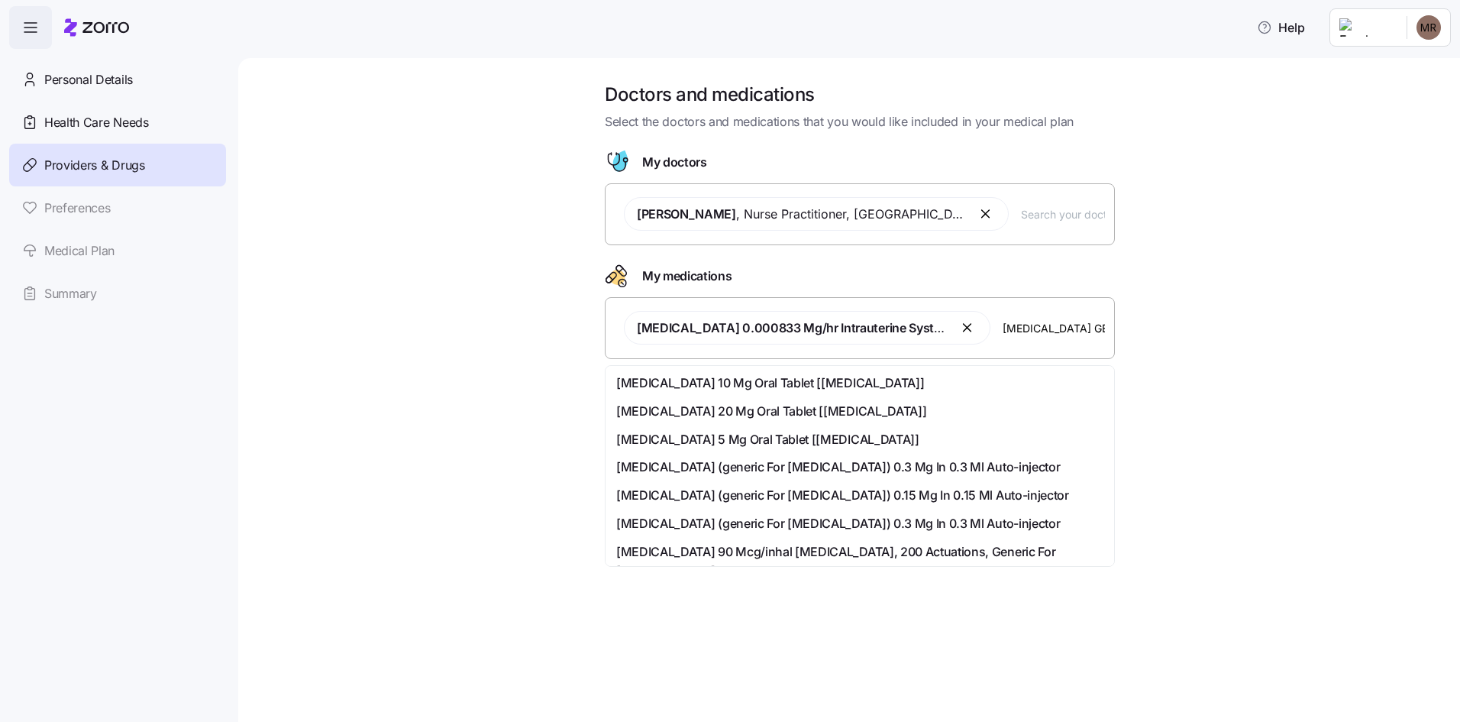
click at [862, 382] on div "Escitalopram 10 Mg Oral Tablet [lexapro]" at bounding box center [859, 382] width 487 height 19
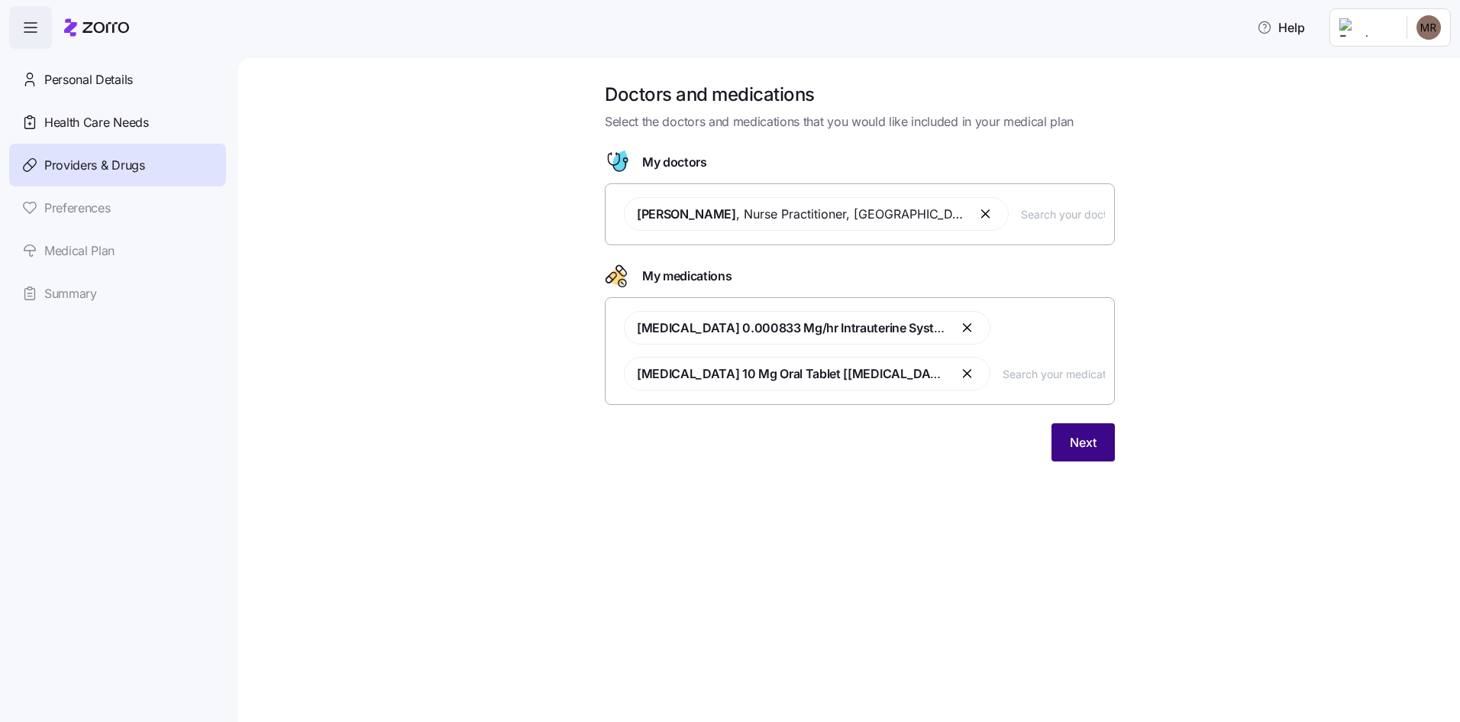
click at [1079, 447] on span "Next" at bounding box center [1083, 442] width 27 height 18
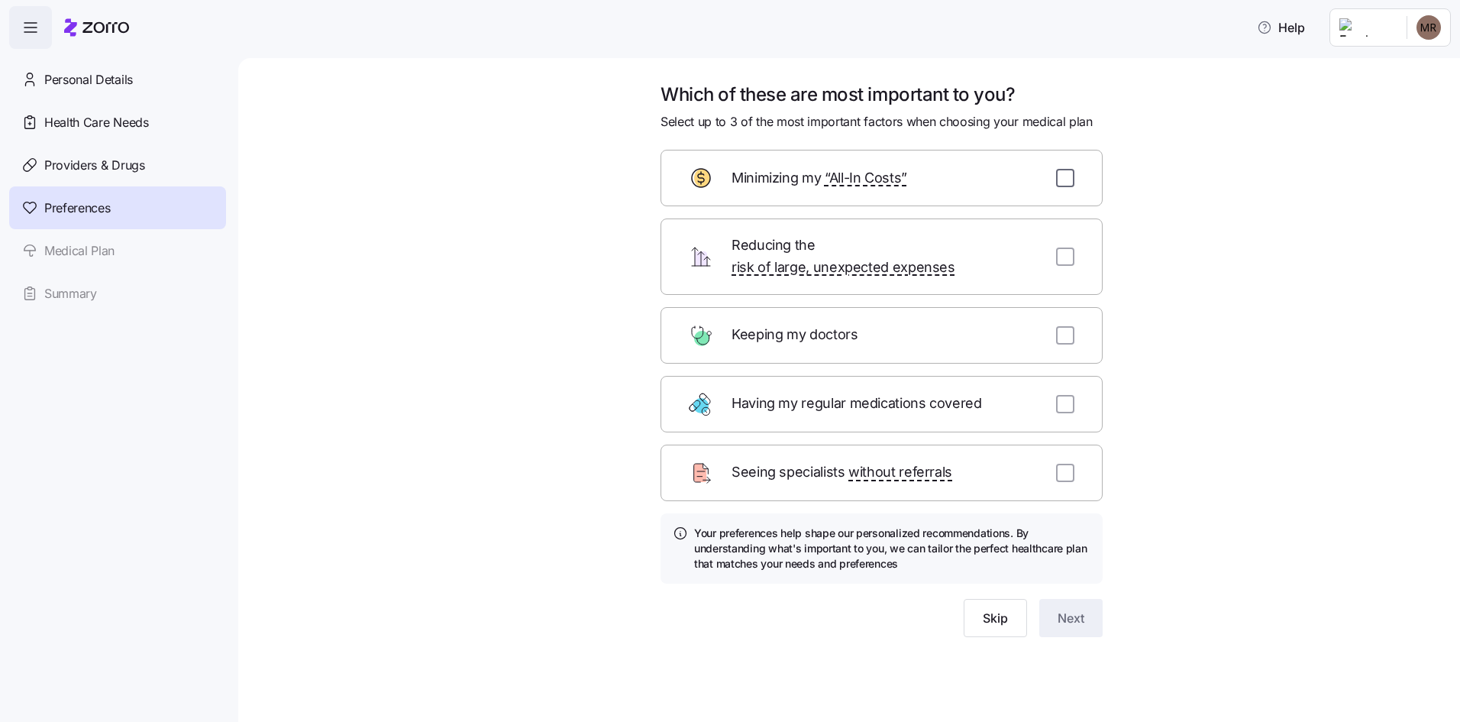
click at [1061, 181] on input "checkbox" at bounding box center [1065, 178] width 18 height 18
checkbox input "true"
click at [1064, 326] on input "checkbox" at bounding box center [1065, 335] width 18 height 18
checkbox input "true"
click at [1062, 395] on input "checkbox" at bounding box center [1065, 404] width 18 height 18
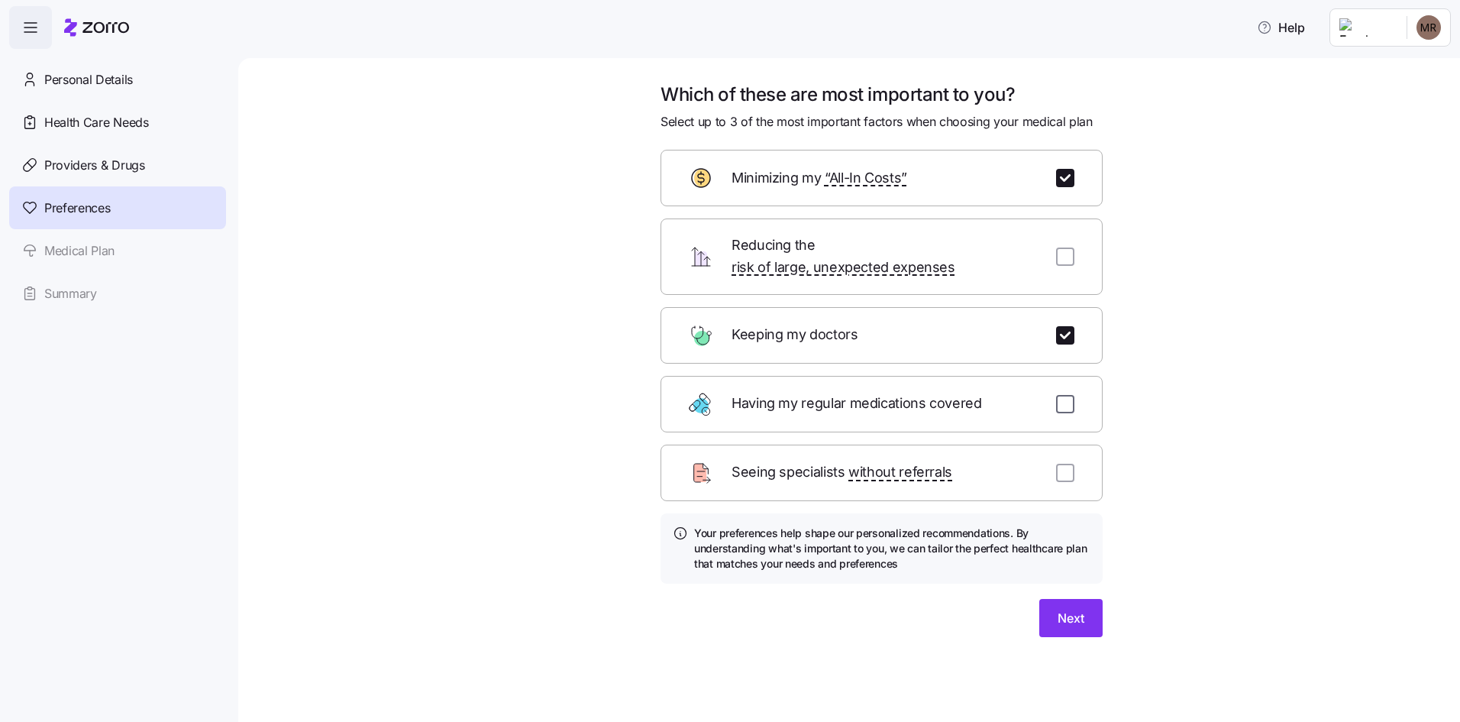
checkbox input "true"
click at [1062, 609] on span "Next" at bounding box center [1071, 618] width 27 height 18
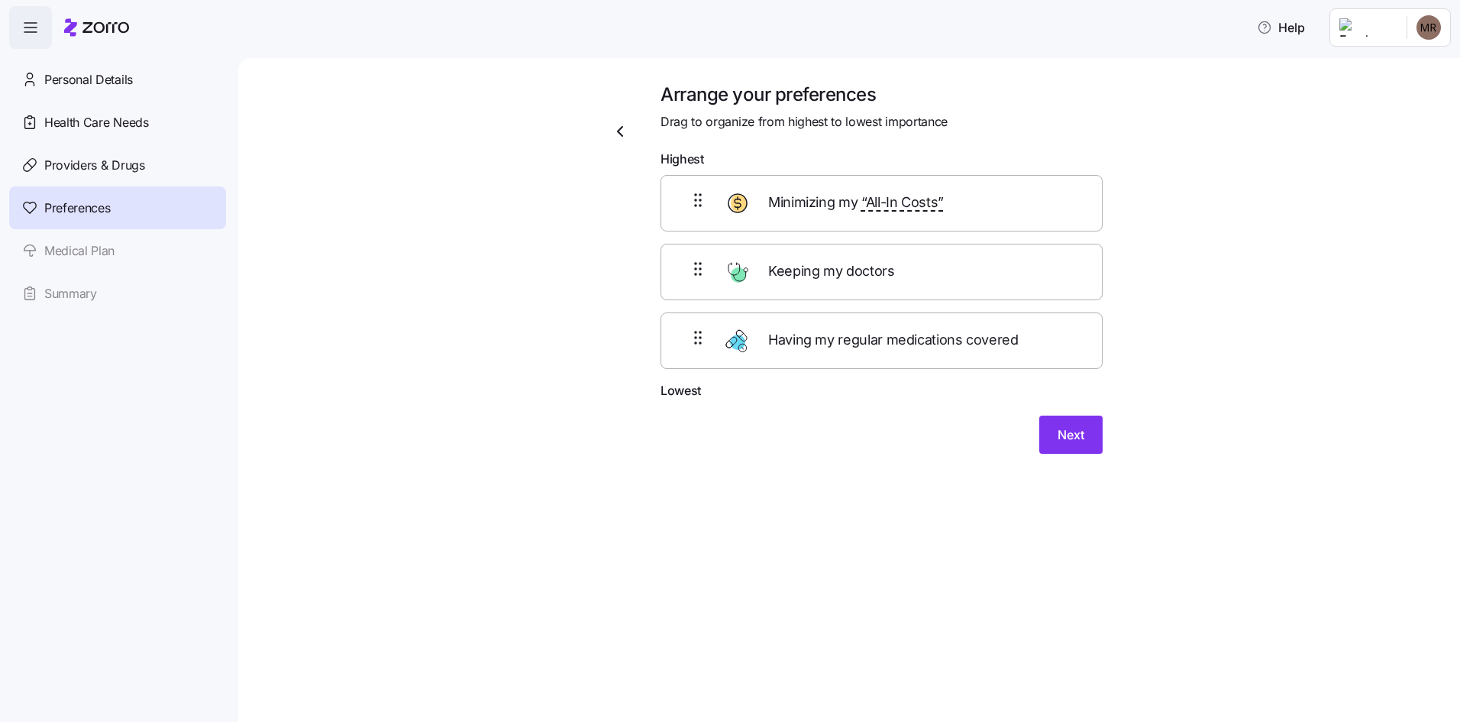
click at [616, 124] on icon "button" at bounding box center [620, 131] width 18 height 18
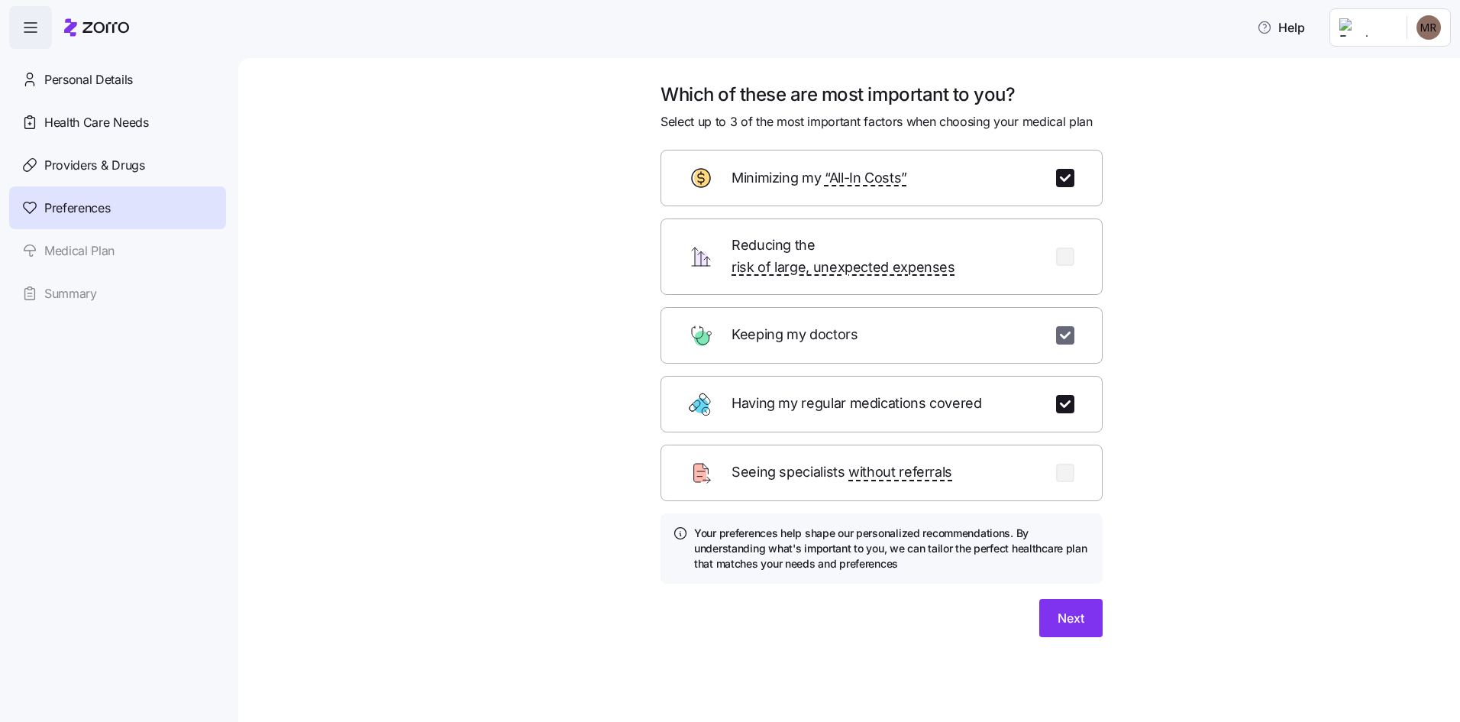
click at [1065, 326] on input "checkbox" at bounding box center [1065, 335] width 18 height 18
checkbox input "false"
click at [1060, 247] on input "checkbox" at bounding box center [1065, 256] width 18 height 18
checkbox input "true"
click at [1071, 609] on span "Next" at bounding box center [1071, 618] width 27 height 18
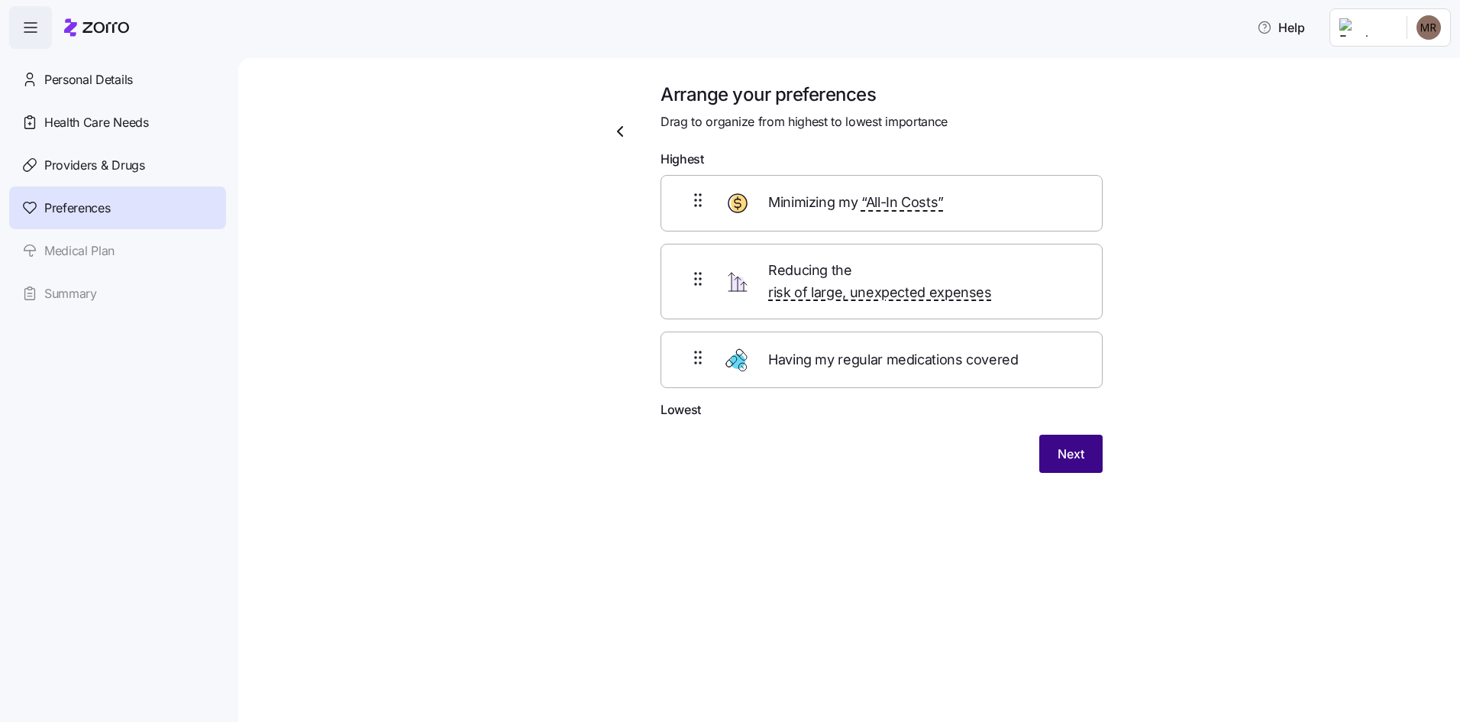
click at [1078, 445] on span "Next" at bounding box center [1071, 454] width 27 height 18
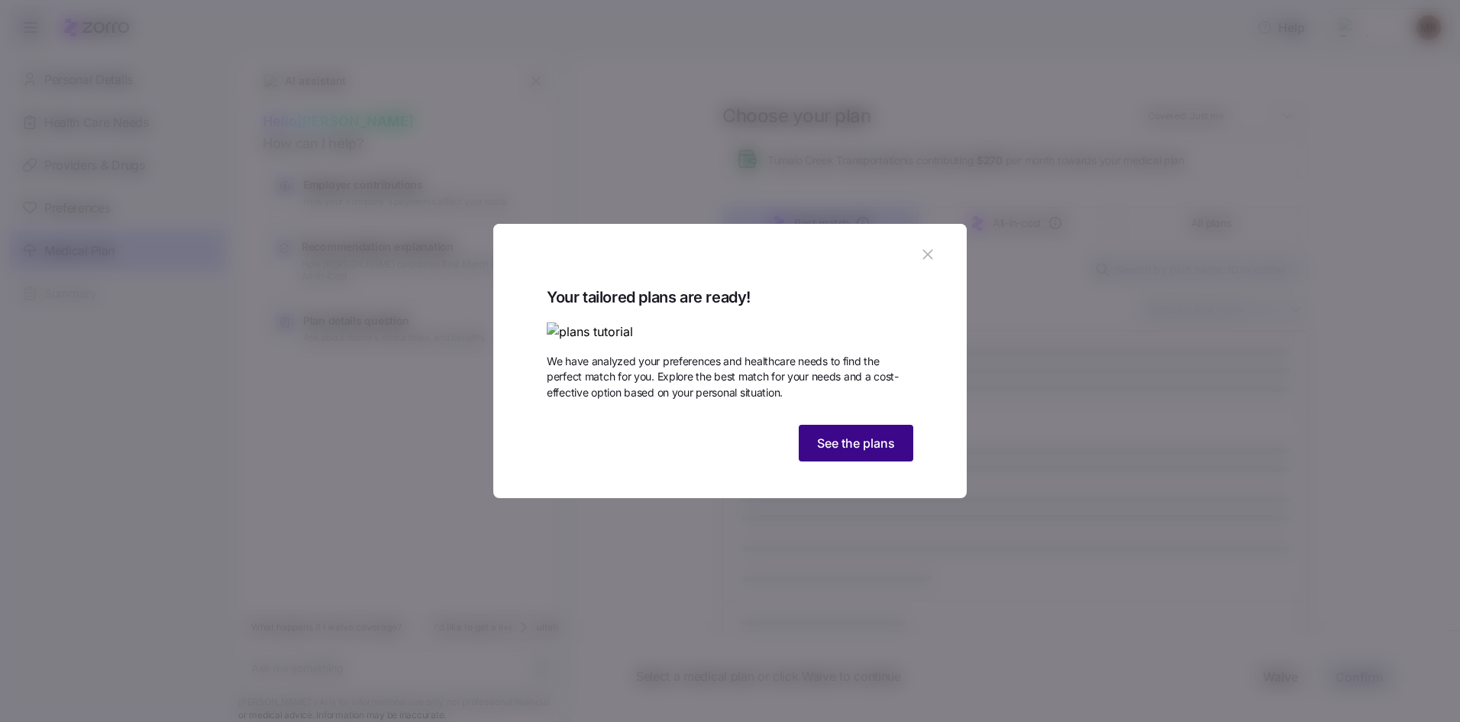
click at [862, 452] on span "See the plans" at bounding box center [856, 443] width 78 height 18
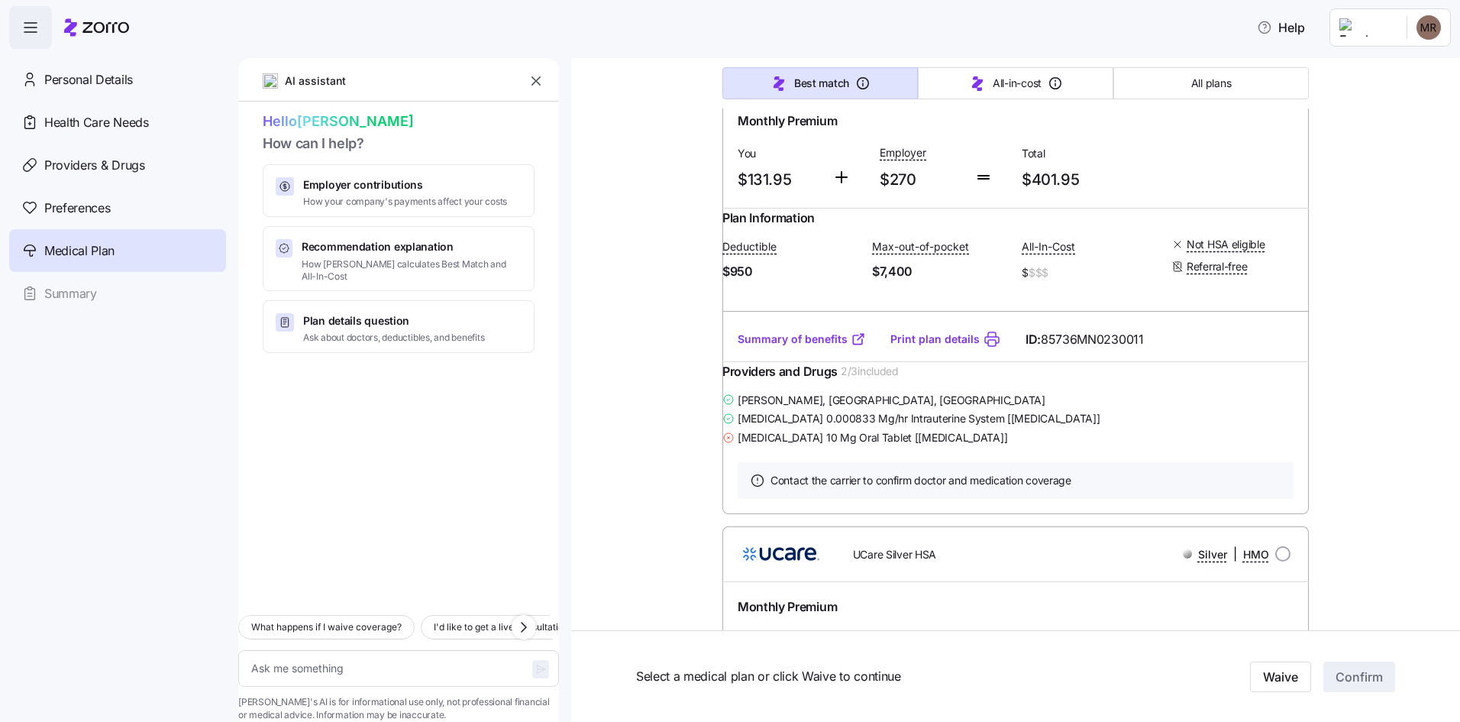
scroll to position [1909, 0]
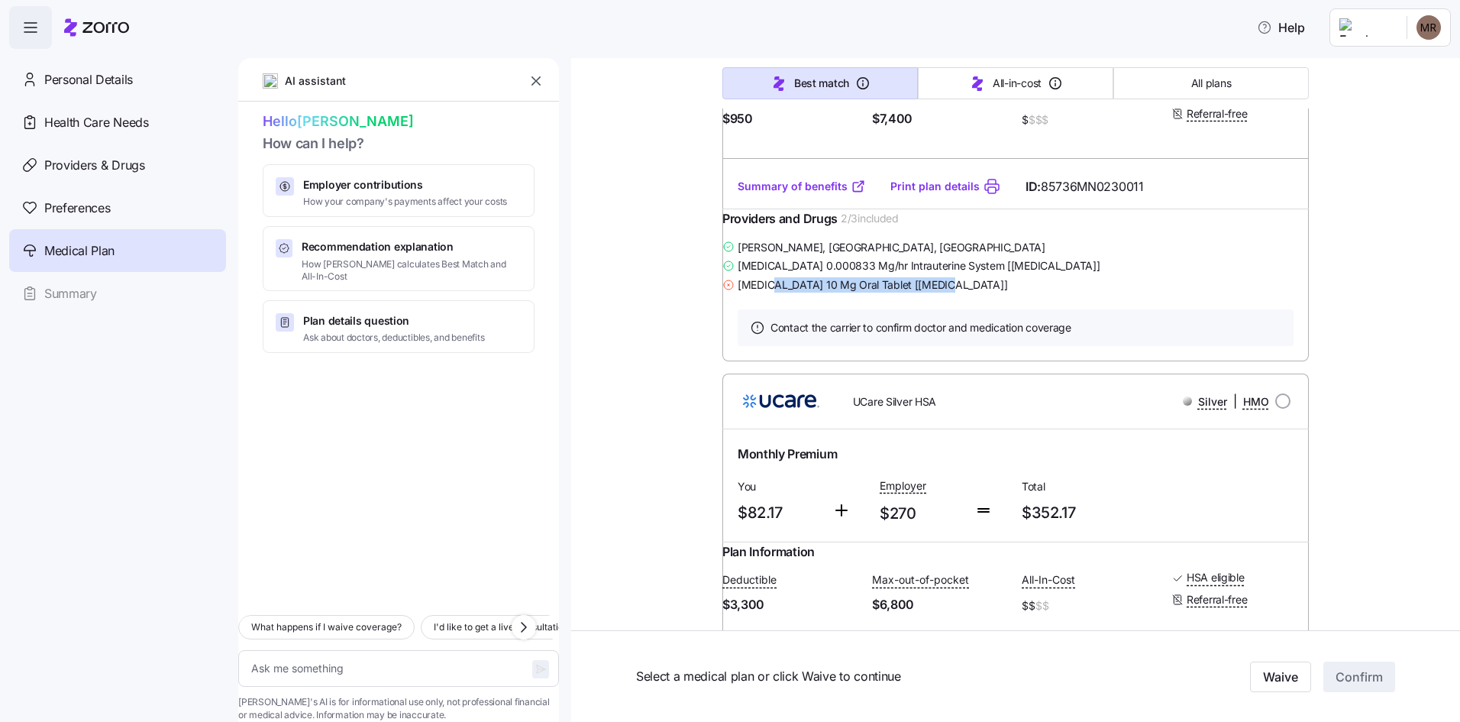
drag, startPoint x: 776, startPoint y: 457, endPoint x: 967, endPoint y: 453, distance: 191.0
click at [930, 294] on div "Escitalopram 10 Mg Oral Tablet [lexapro]" at bounding box center [1016, 284] width 587 height 19
click at [1013, 273] on span "Levonorgestrel 0.000833 Mg/hr Intrauterine System [mirena]" at bounding box center [919, 265] width 363 height 15
drag, startPoint x: 1013, startPoint y: 435, endPoint x: 850, endPoint y: 467, distance: 165.8
click at [850, 294] on div "Julie Halverson , Saint Louis Park, MN Levonorgestrel 0.000833 Mg/hr Intrauteri…" at bounding box center [1016, 266] width 587 height 57
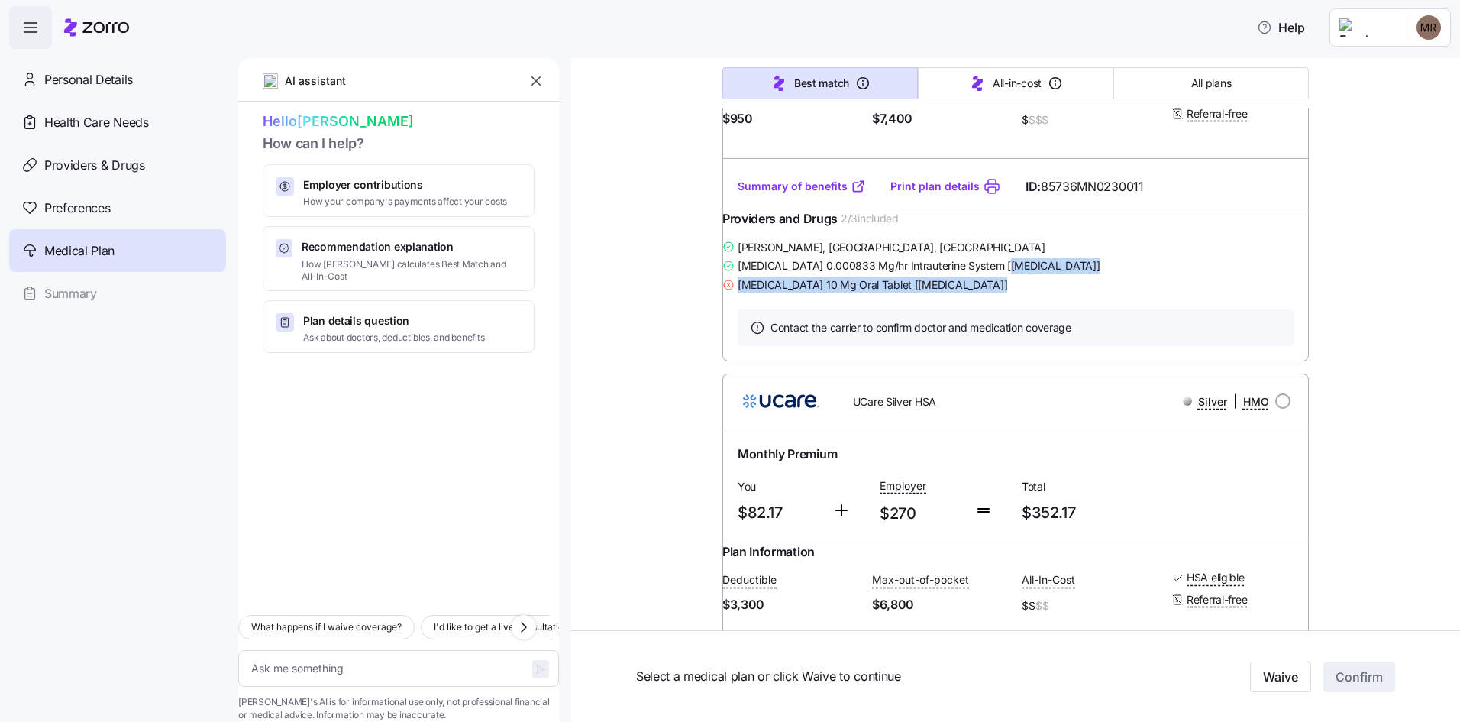
click at [931, 293] on span "Escitalopram 10 Mg Oral Tablet [lexapro]" at bounding box center [873, 284] width 270 height 15
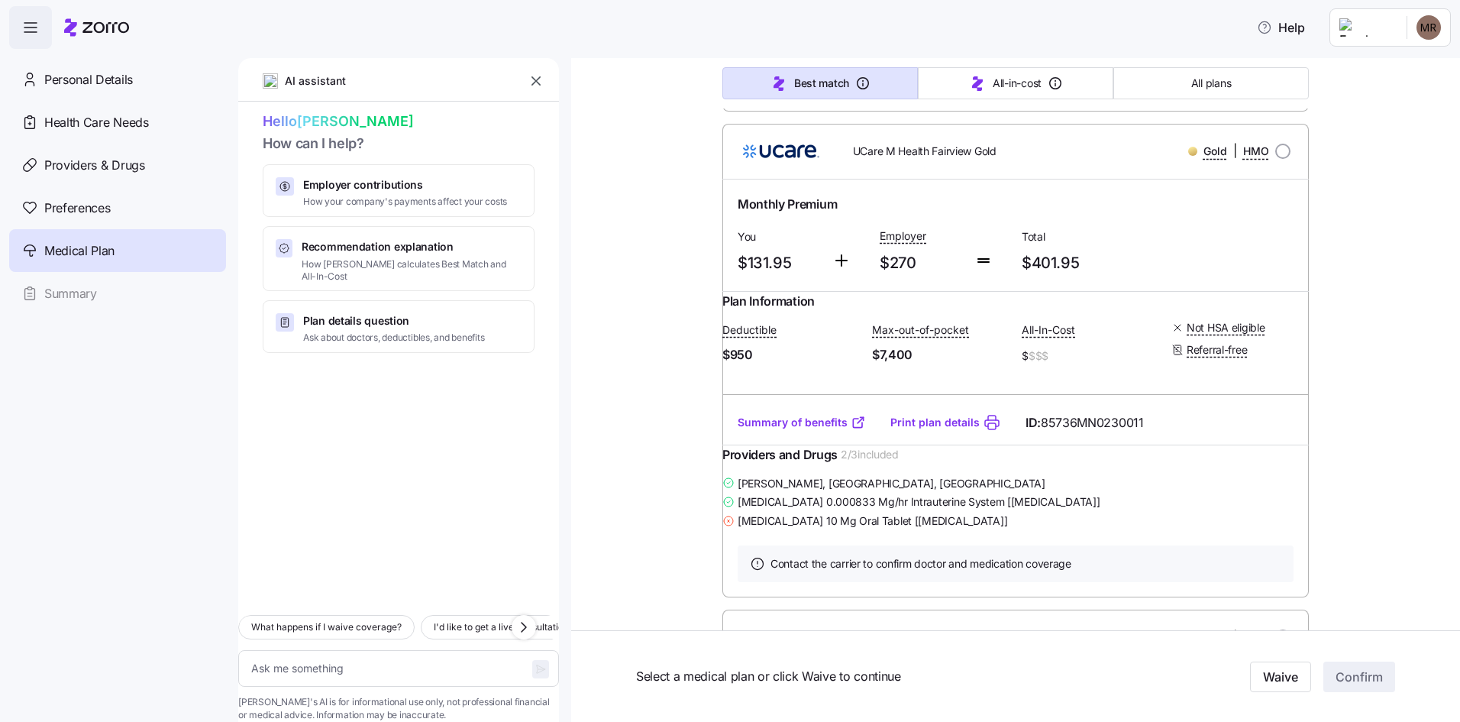
scroll to position [0, 0]
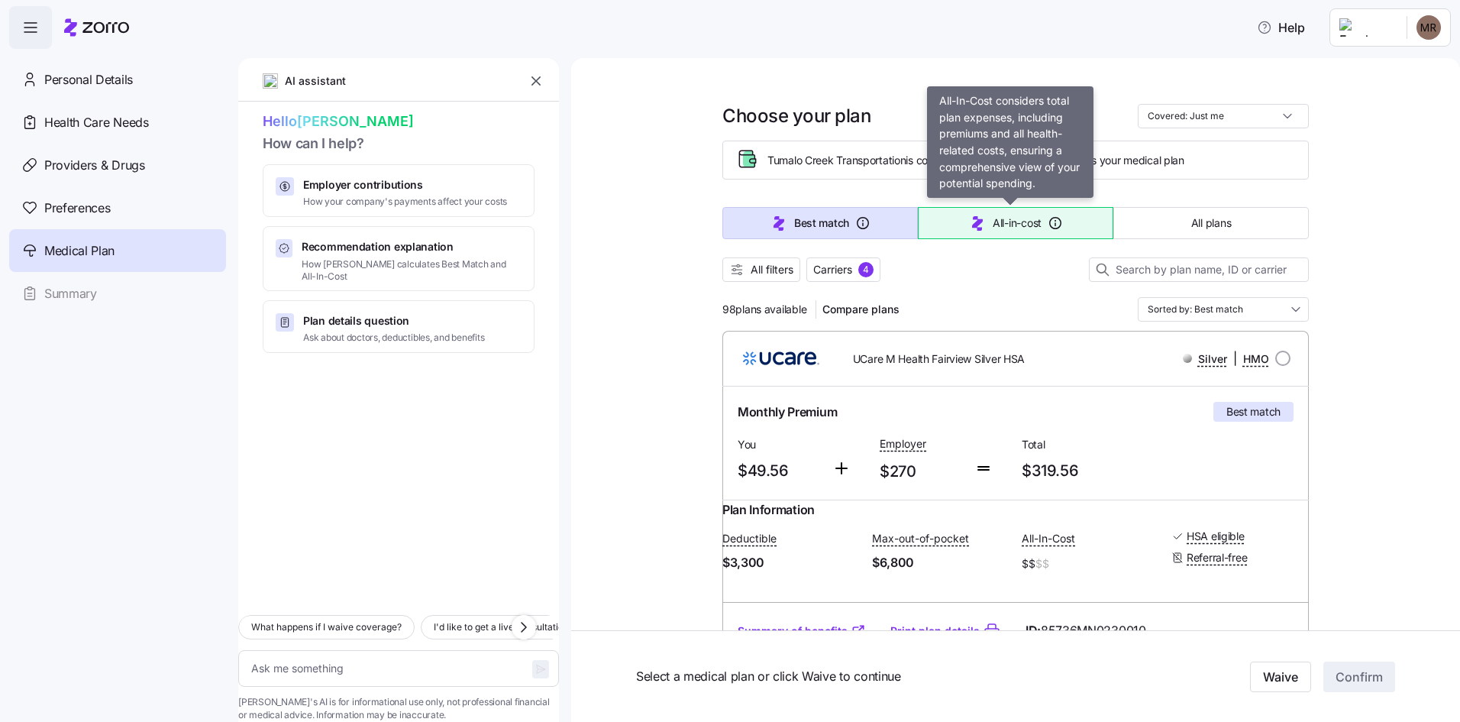
click at [1014, 218] on span "All-in-cost" at bounding box center [1017, 222] width 49 height 15
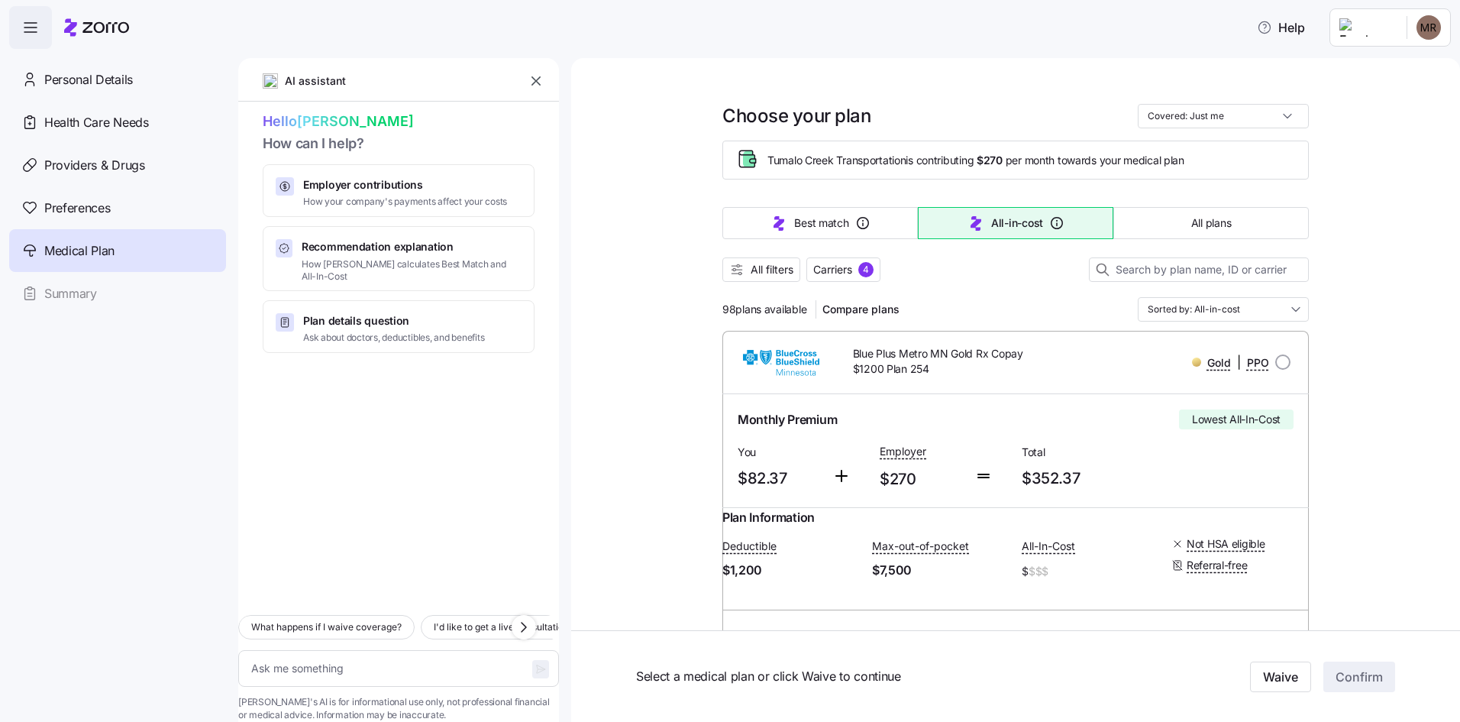
type textarea "x"
type input "Sorted by: All-in-cost"
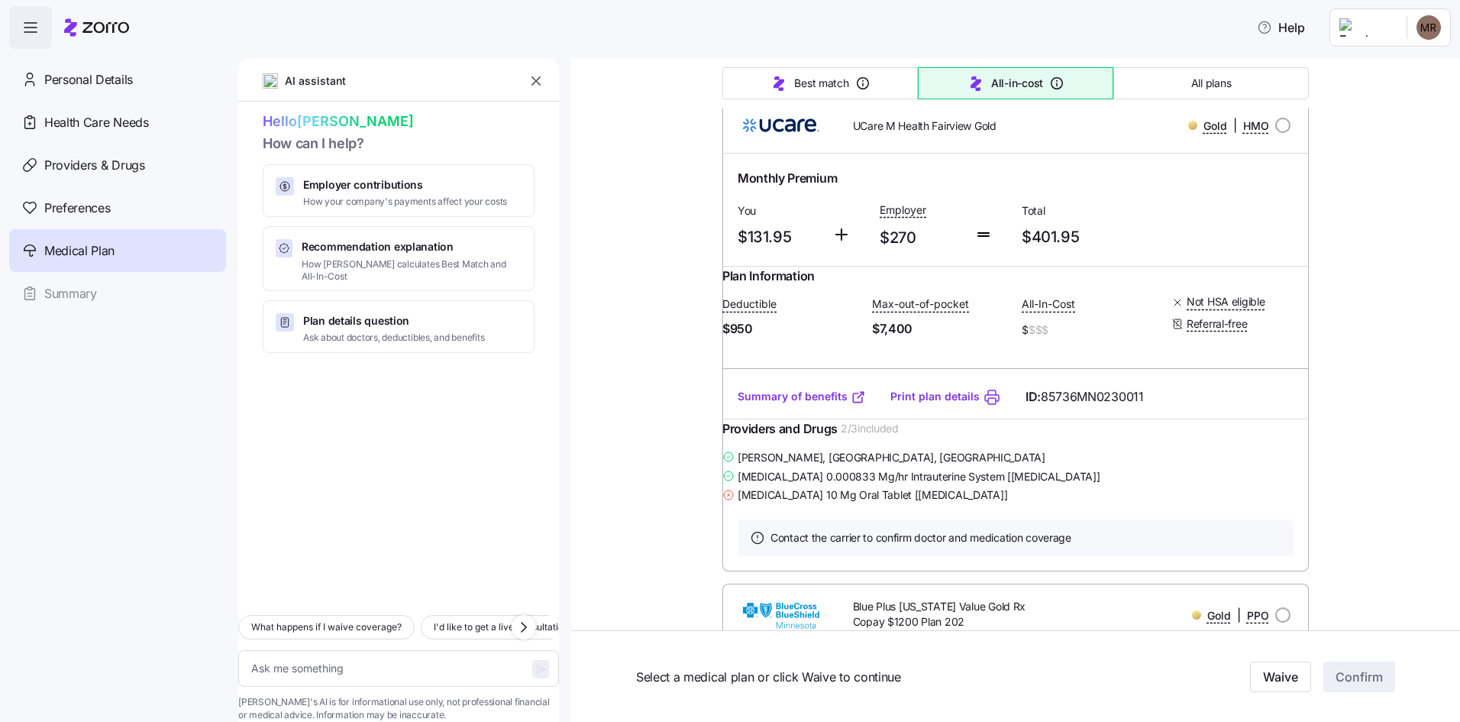
scroll to position [1757, 0]
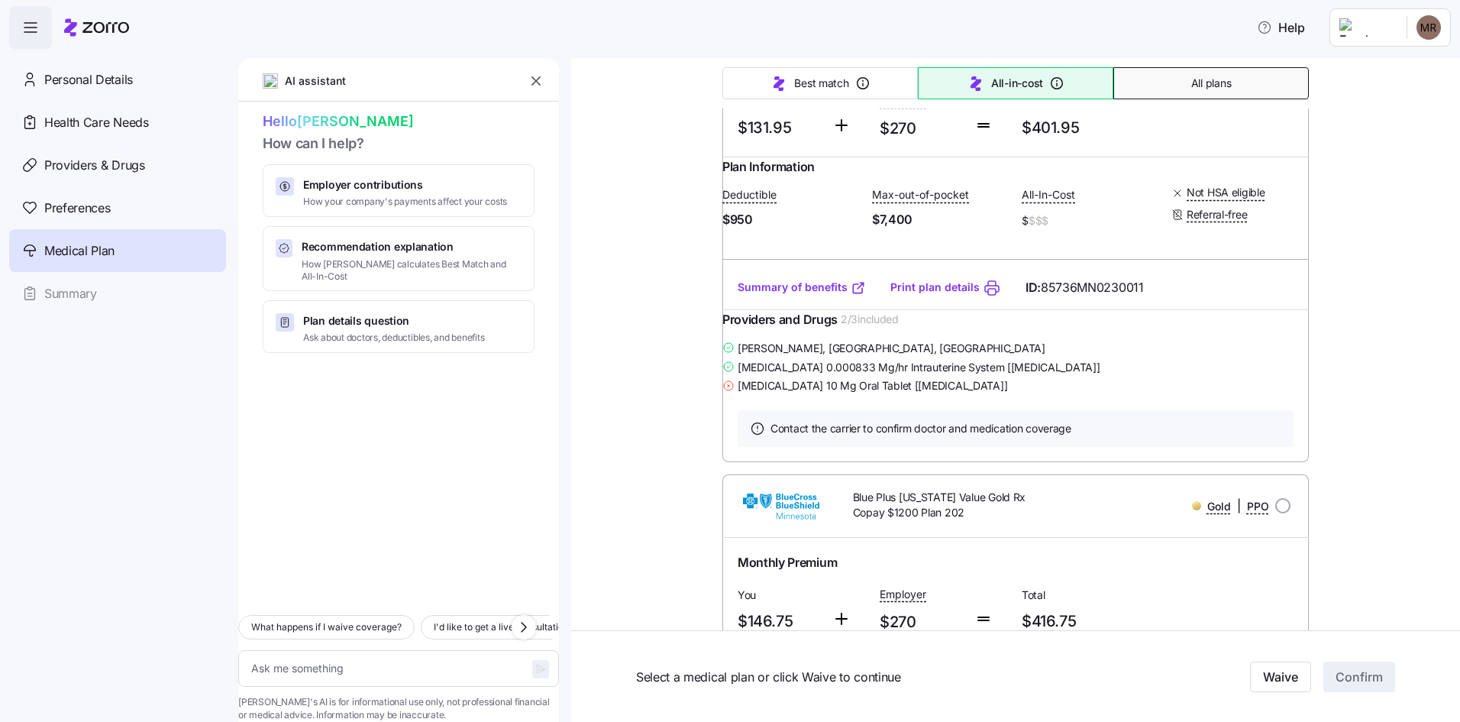
click at [1130, 78] on button "All plans" at bounding box center [1212, 83] width 196 height 32
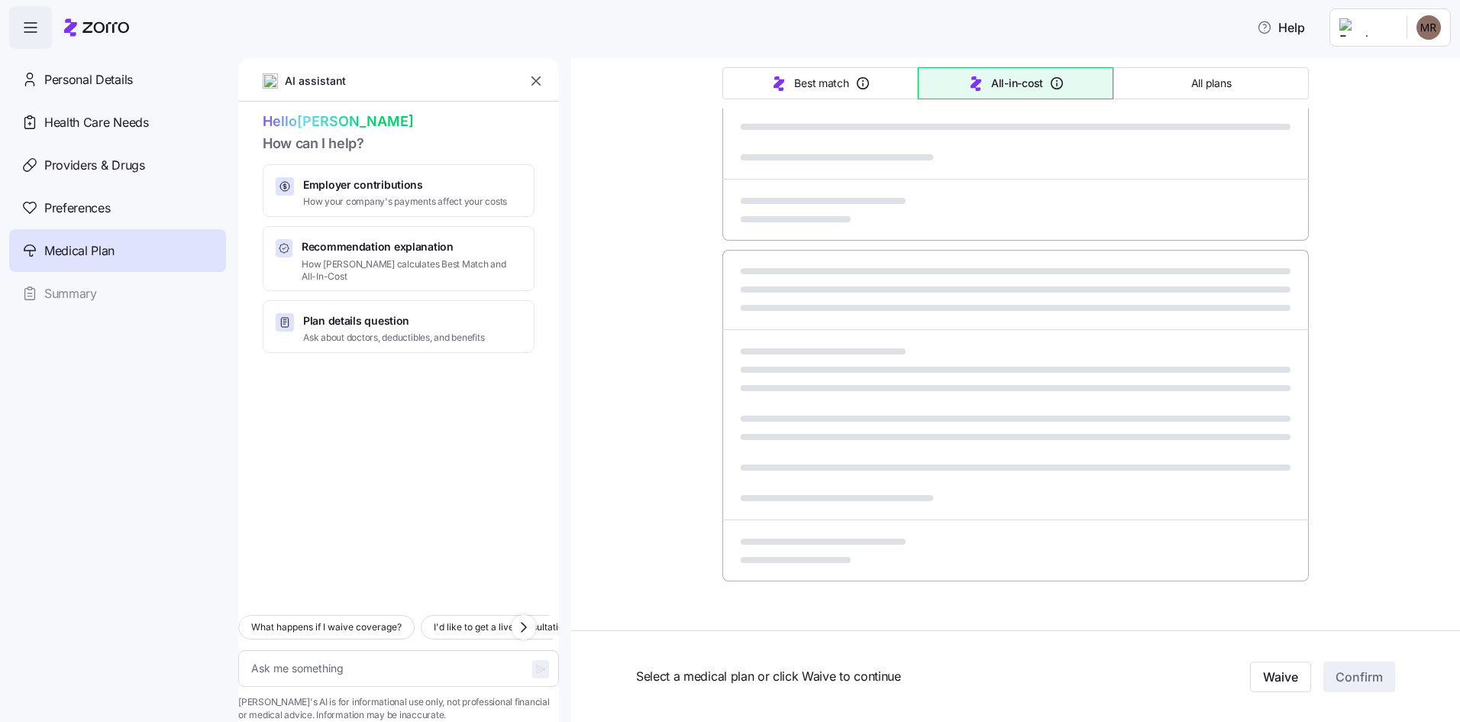
type textarea "x"
type input "Sorted by: Premium"
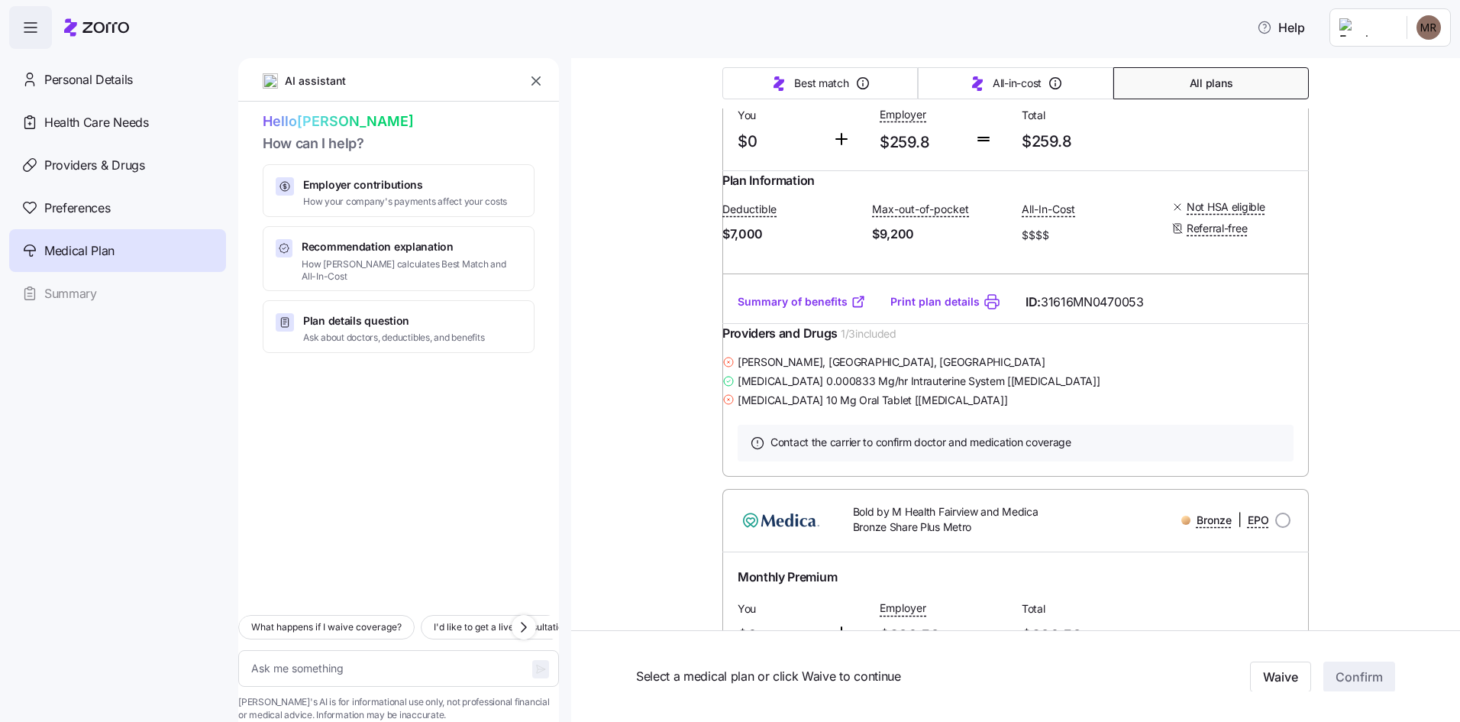
scroll to position [1757, 0]
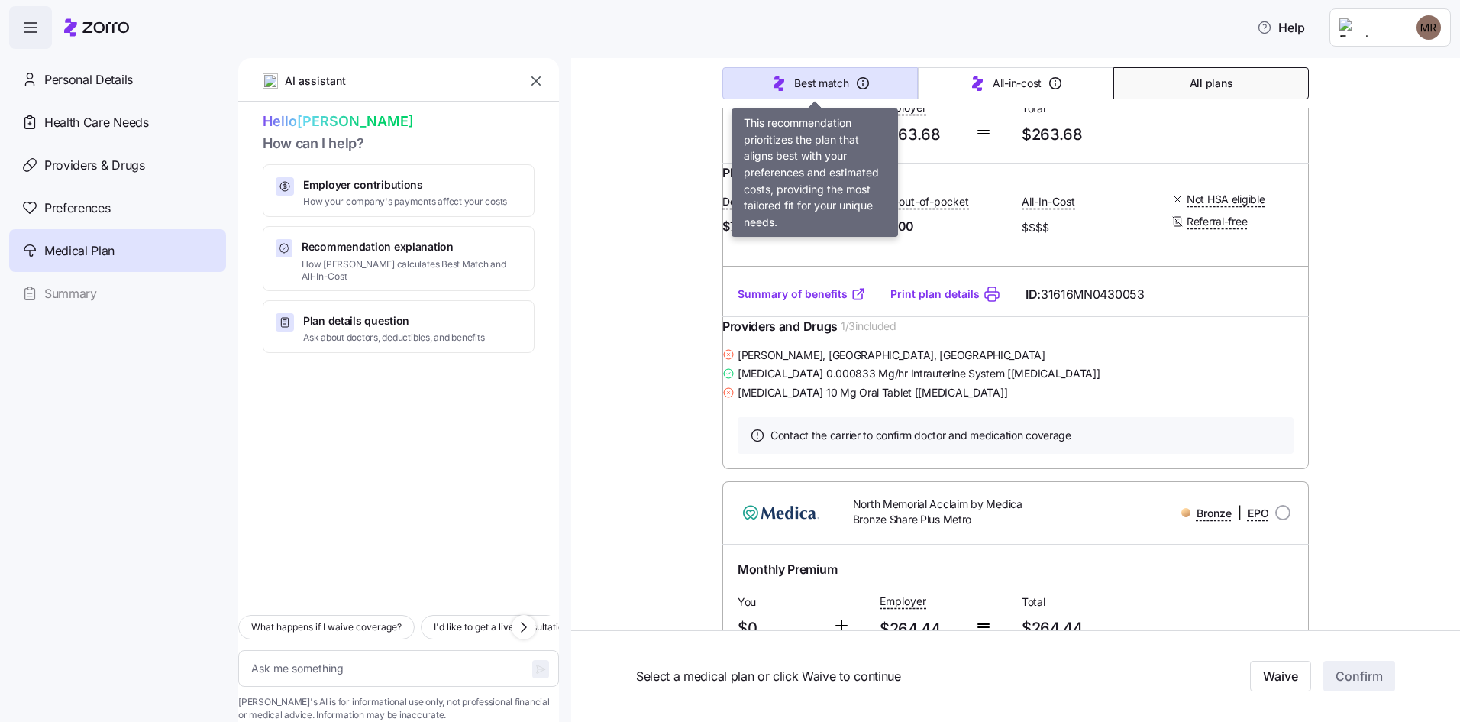
click at [811, 82] on span "Best match" at bounding box center [821, 83] width 54 height 15
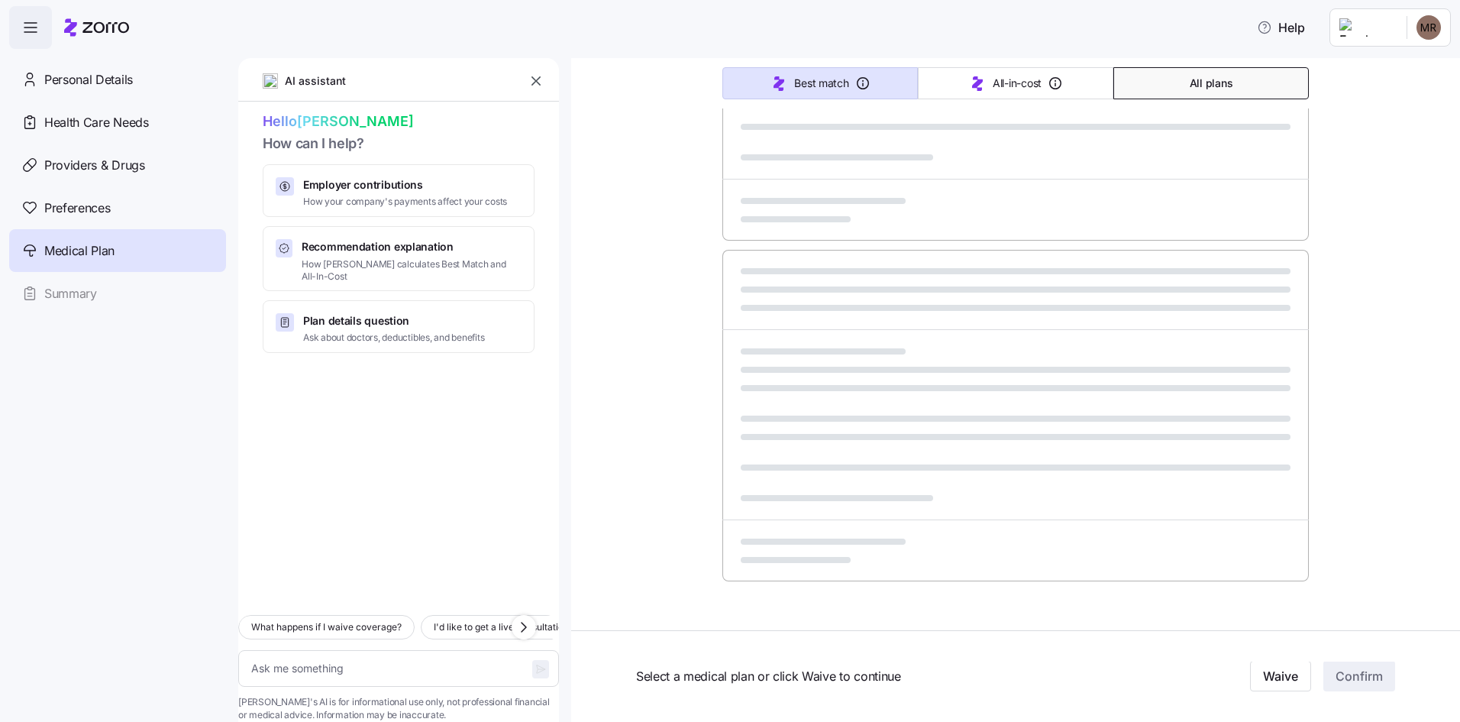
type textarea "x"
type input "Sorted by: Best match"
